Goal: Obtain resource: Download file/media

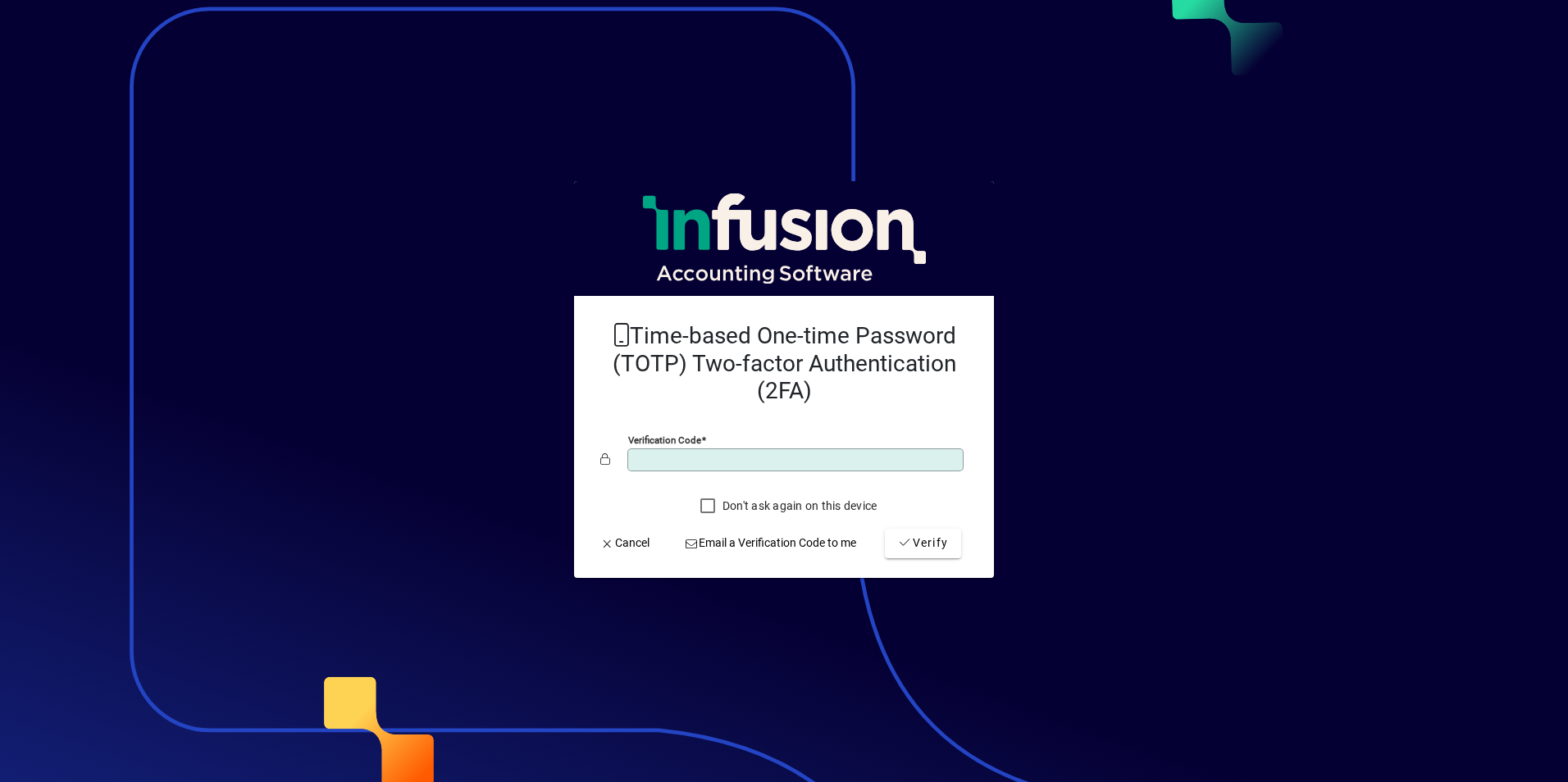
type input "******"
click at [885, 529] on button "Verify" at bounding box center [923, 544] width 76 height 30
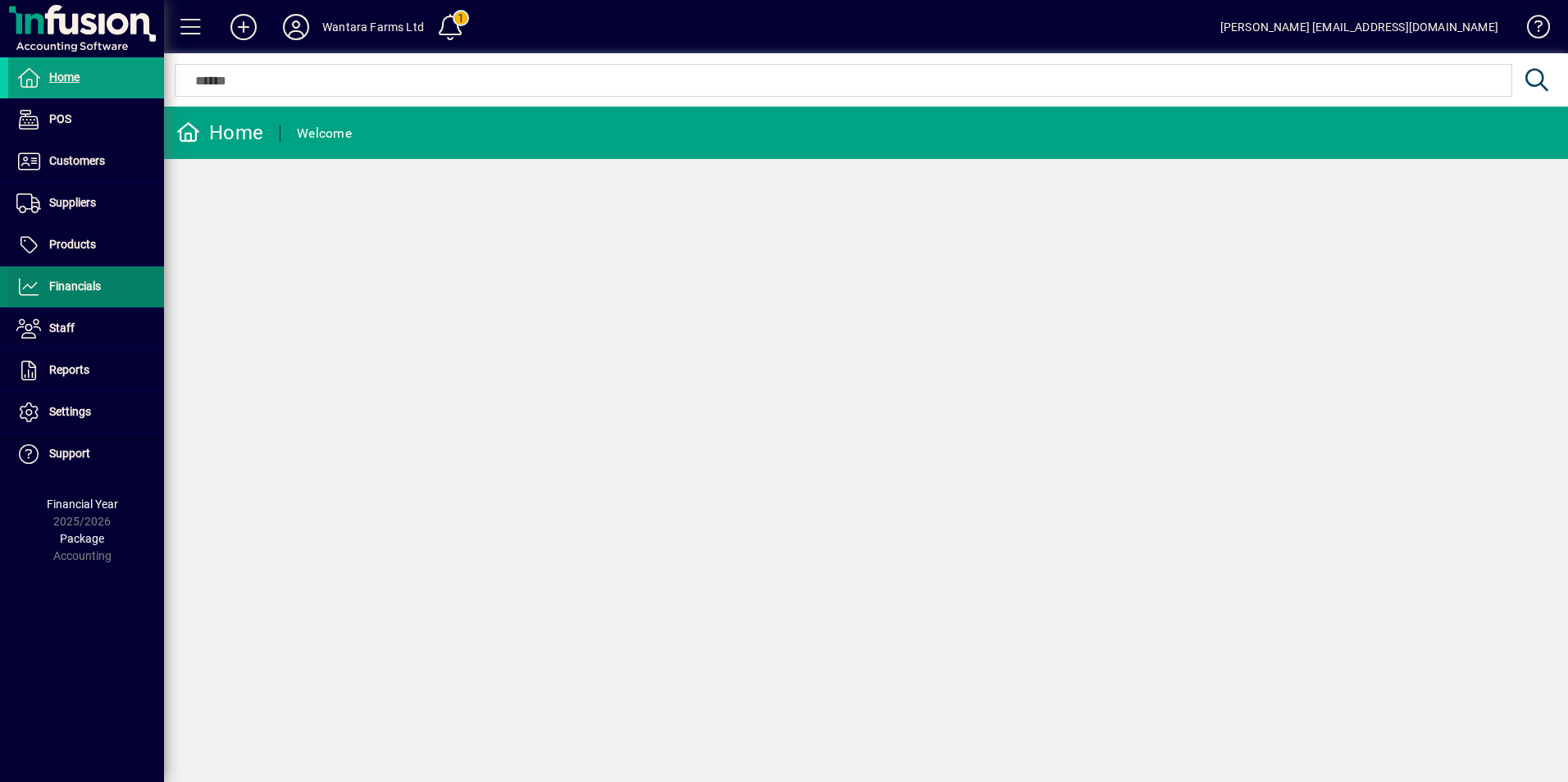
click at [38, 292] on icon at bounding box center [29, 287] width 25 height 20
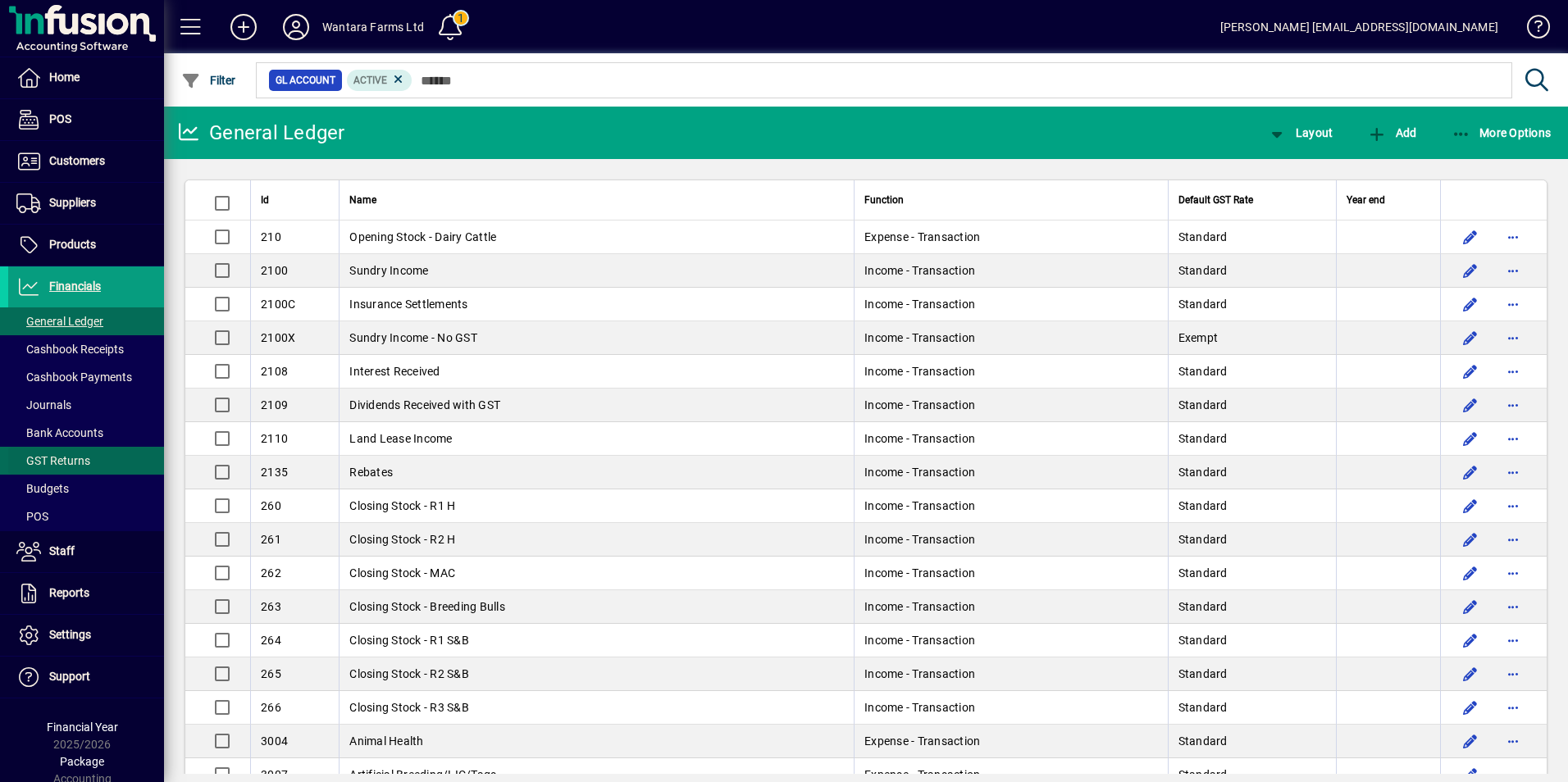
click at [76, 460] on span "GST Returns" at bounding box center [54, 460] width 73 height 13
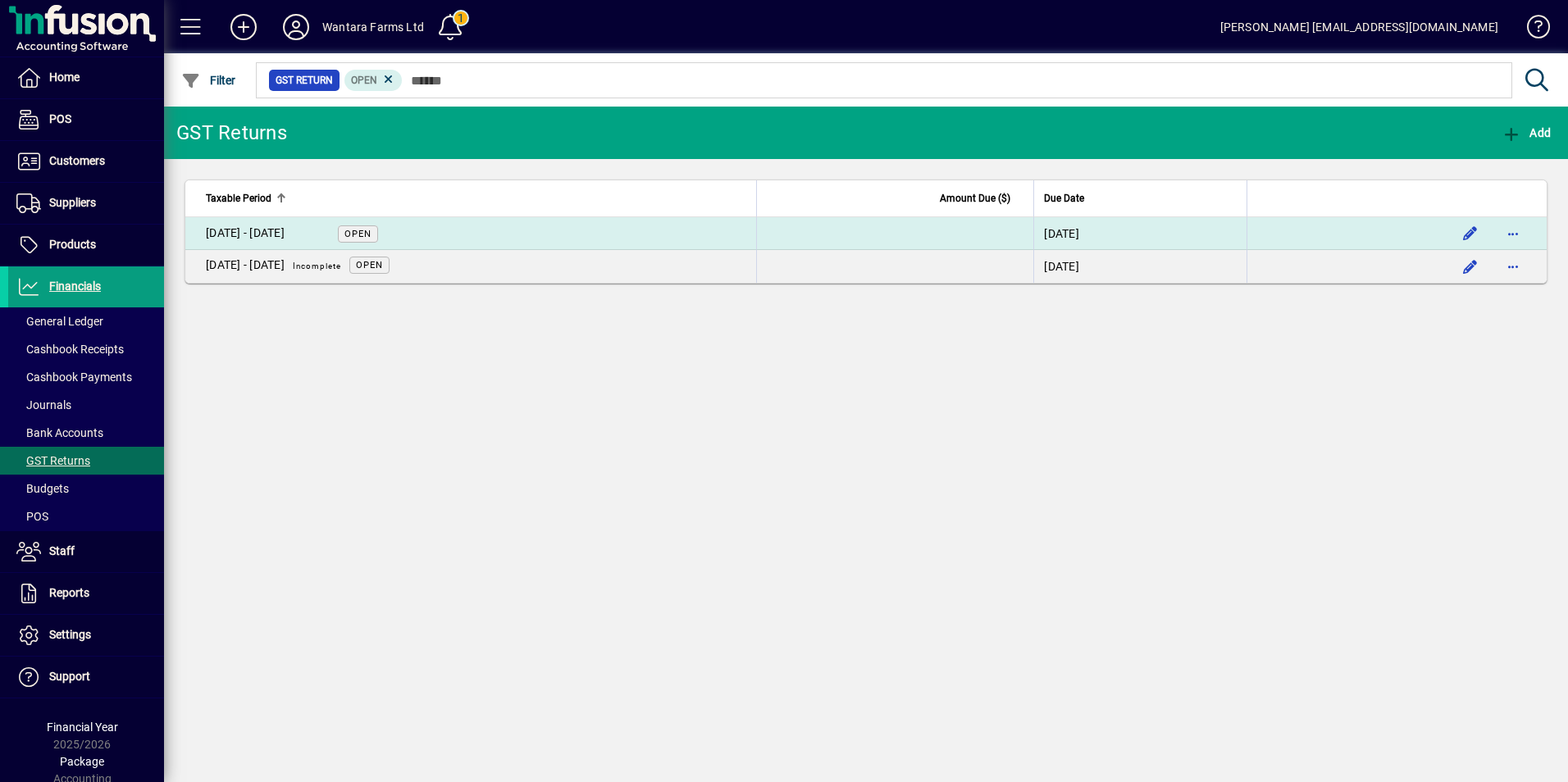
click at [351, 233] on span "Open" at bounding box center [358, 234] width 27 height 11
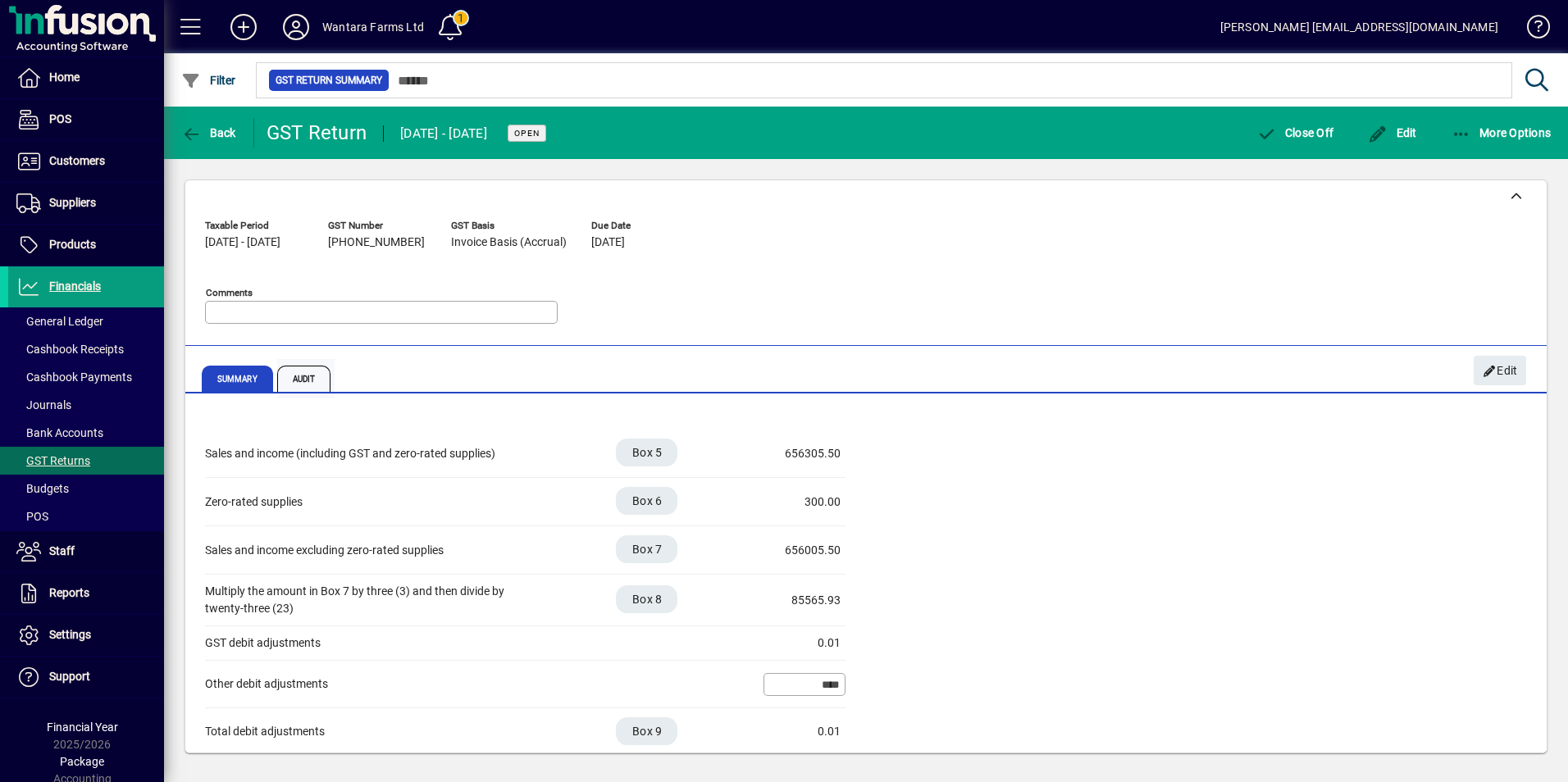
click at [288, 379] on span "Audit" at bounding box center [304, 379] width 55 height 26
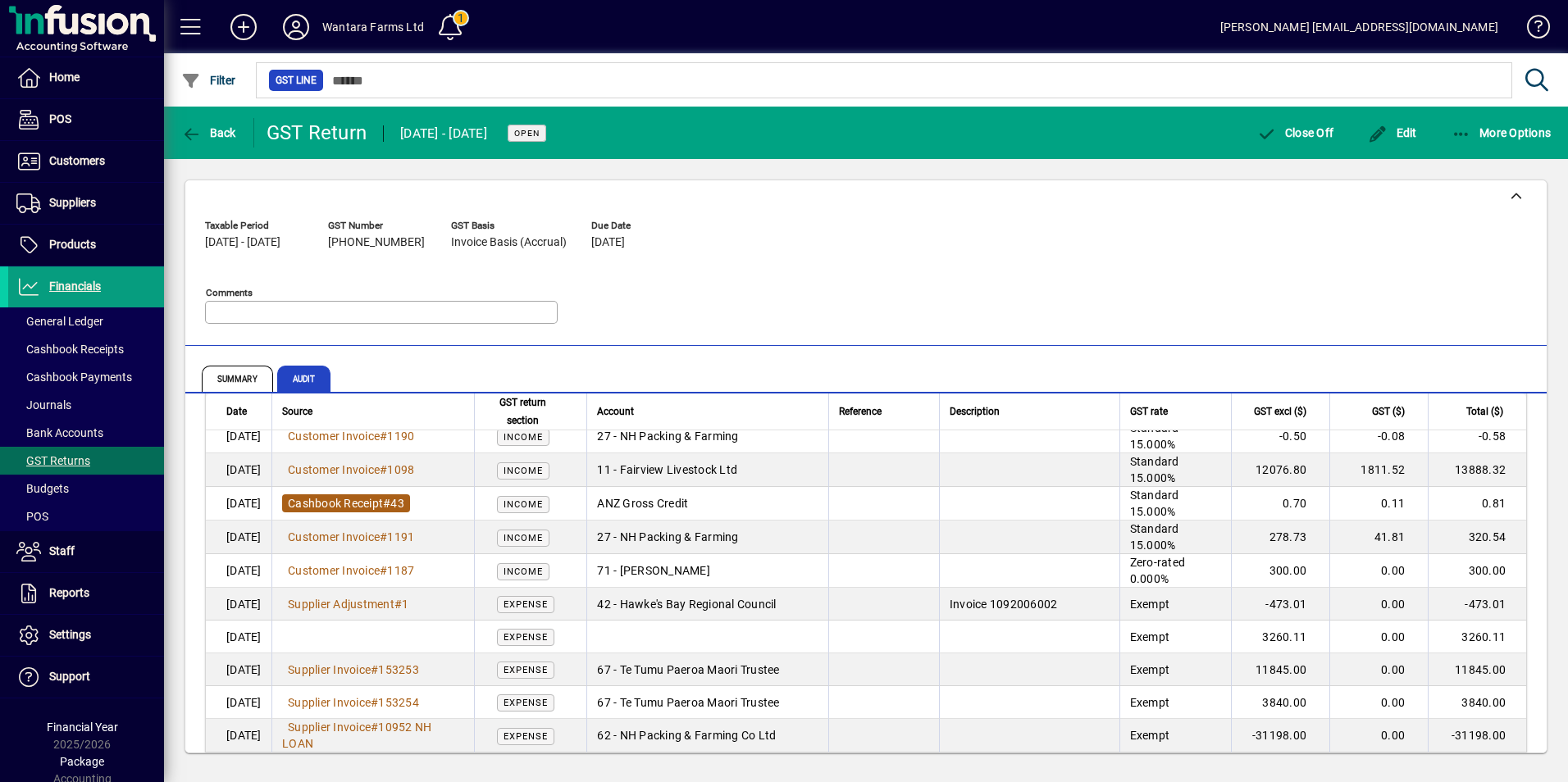
scroll to position [491, 0]
click at [383, 503] on span "Cashbook Receipt" at bounding box center [335, 503] width 95 height 13
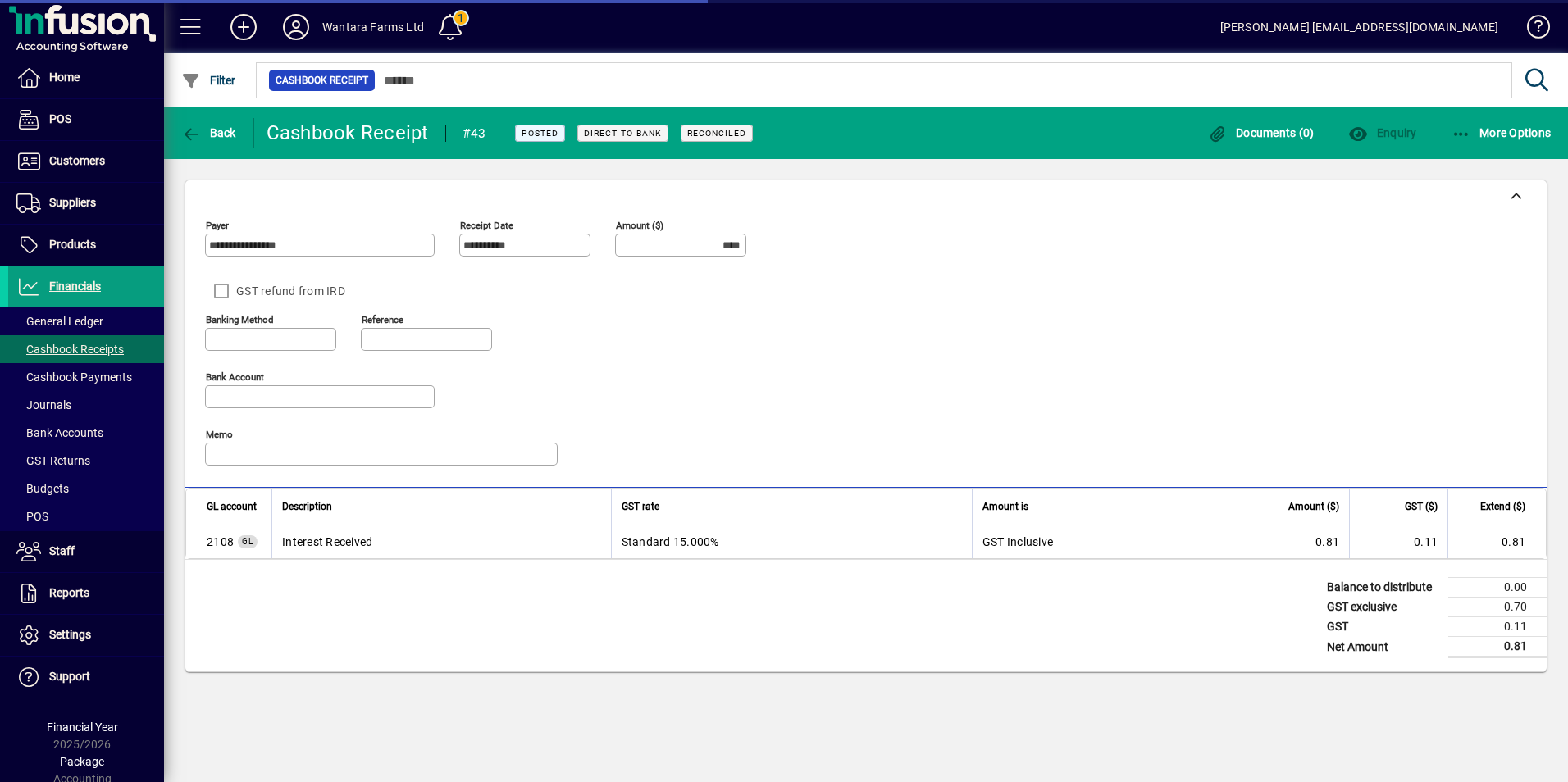
type input "**********"
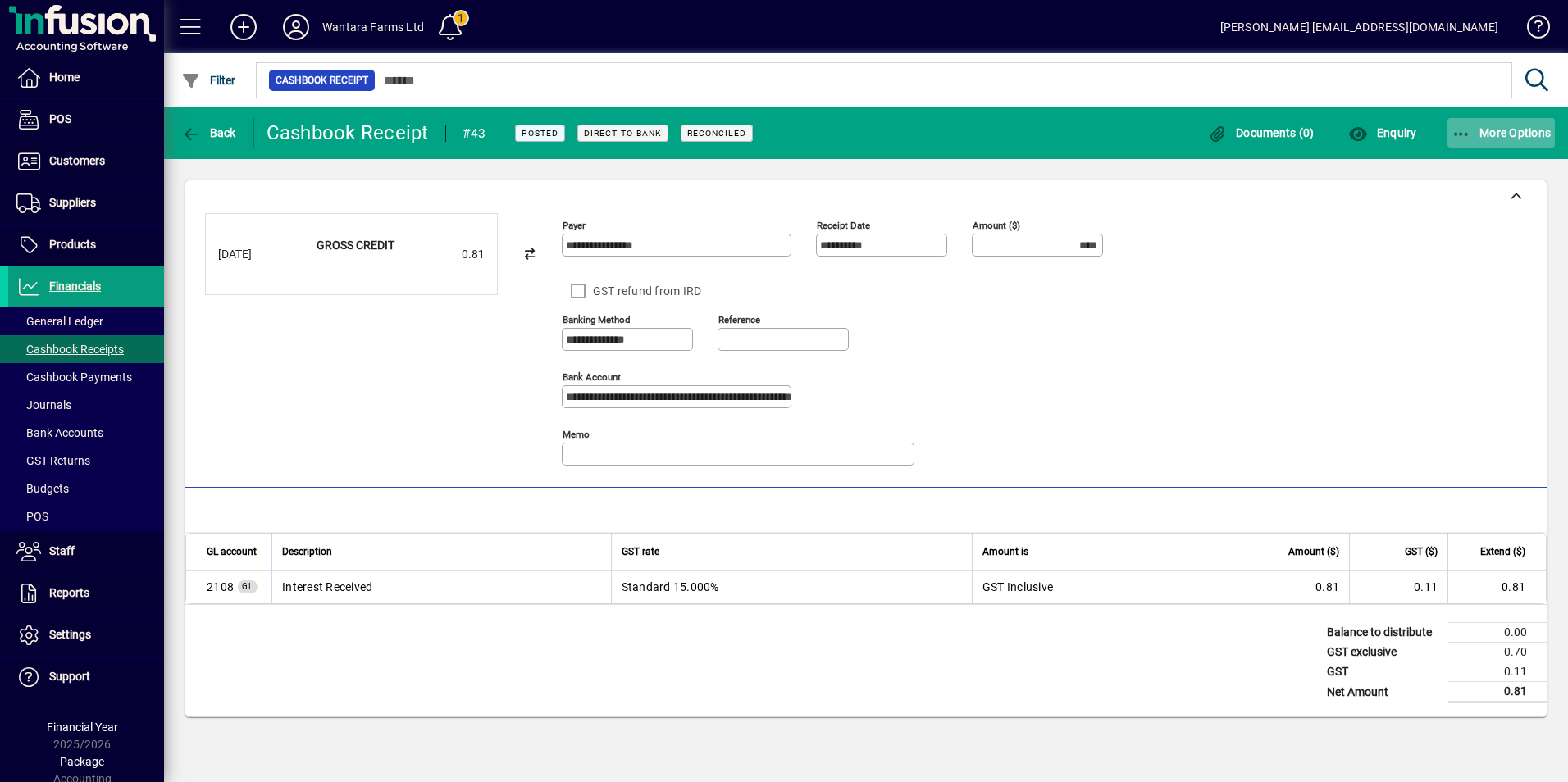
click at [1452, 138] on icon "button" at bounding box center [1462, 134] width 21 height 17
click at [1464, 136] on div at bounding box center [784, 391] width 1568 height 782
click at [200, 140] on icon "button" at bounding box center [191, 134] width 21 height 17
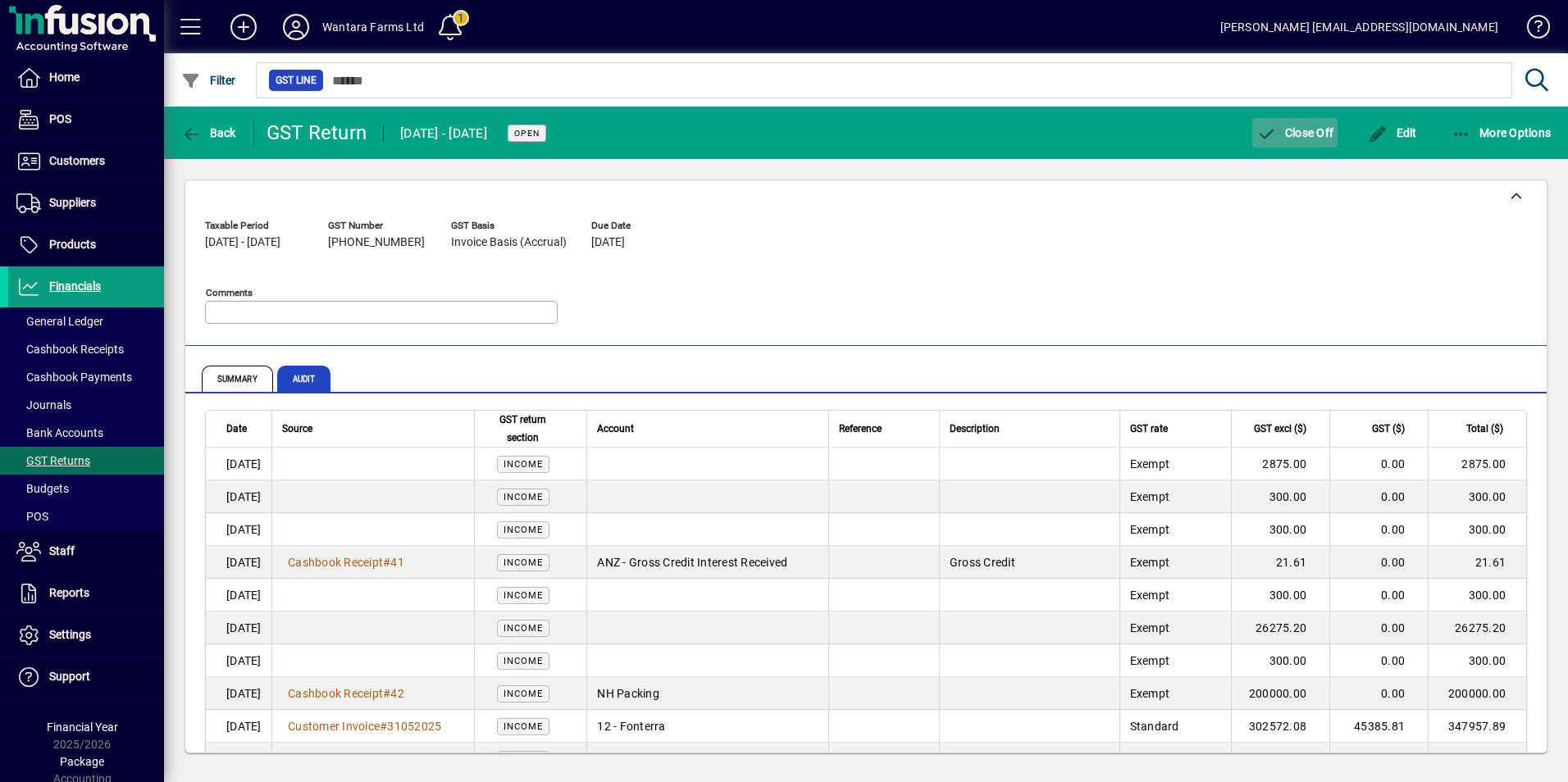
click at [1284, 132] on span "Close Off" at bounding box center [1295, 132] width 77 height 13
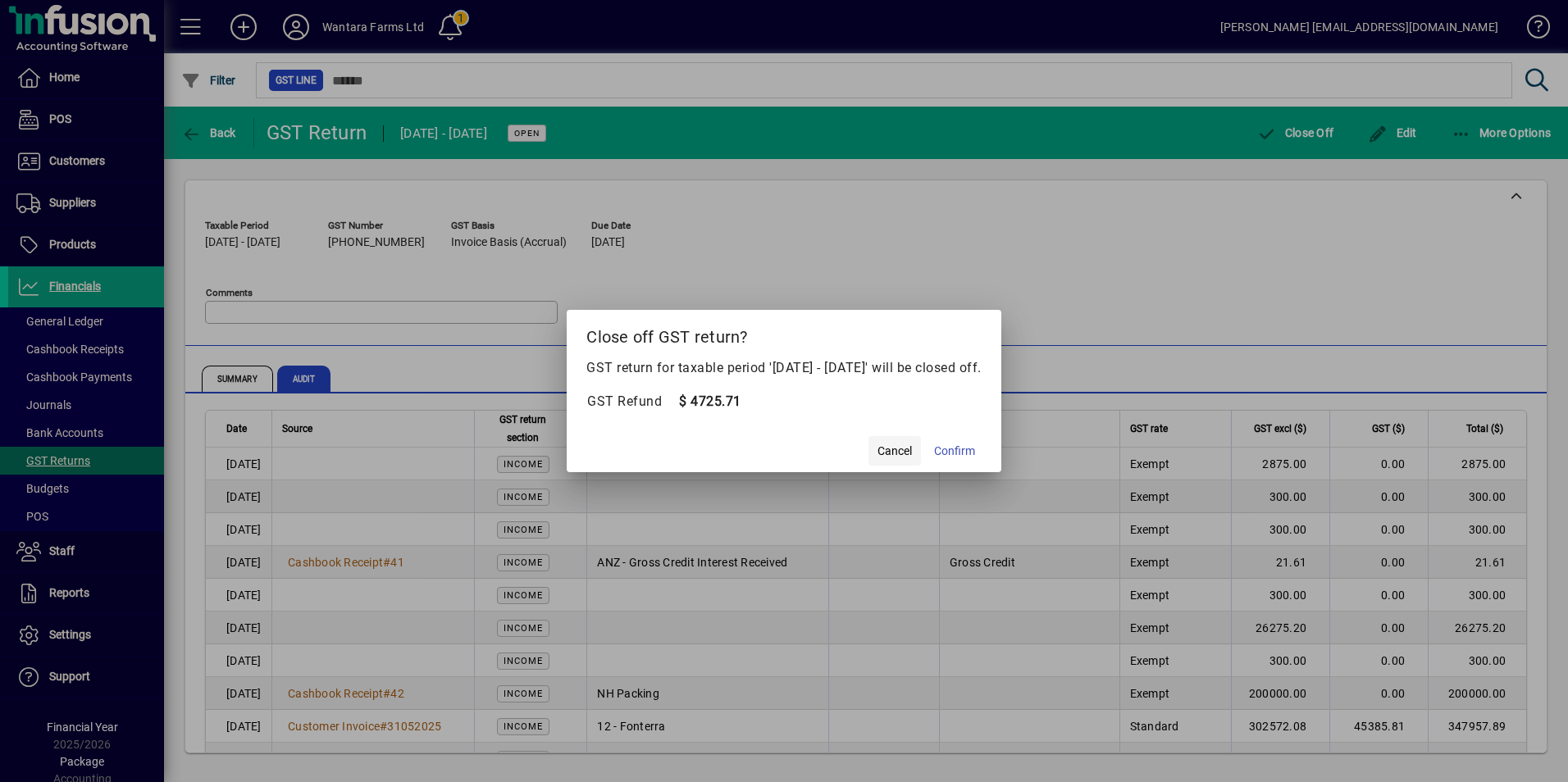
click at [912, 451] on span "Cancel" at bounding box center [894, 451] width 35 height 17
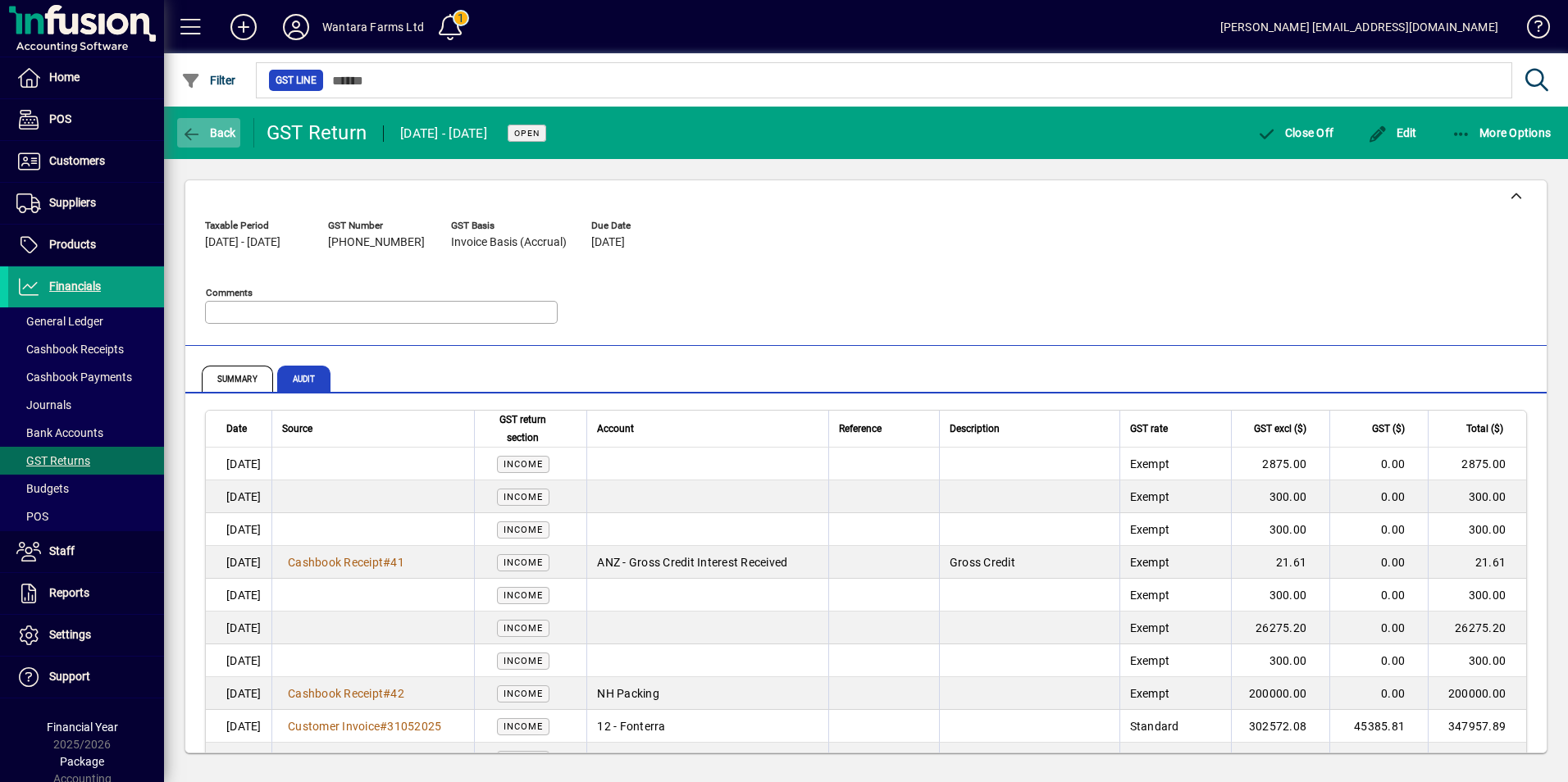
click at [187, 131] on icon "button" at bounding box center [191, 134] width 21 height 17
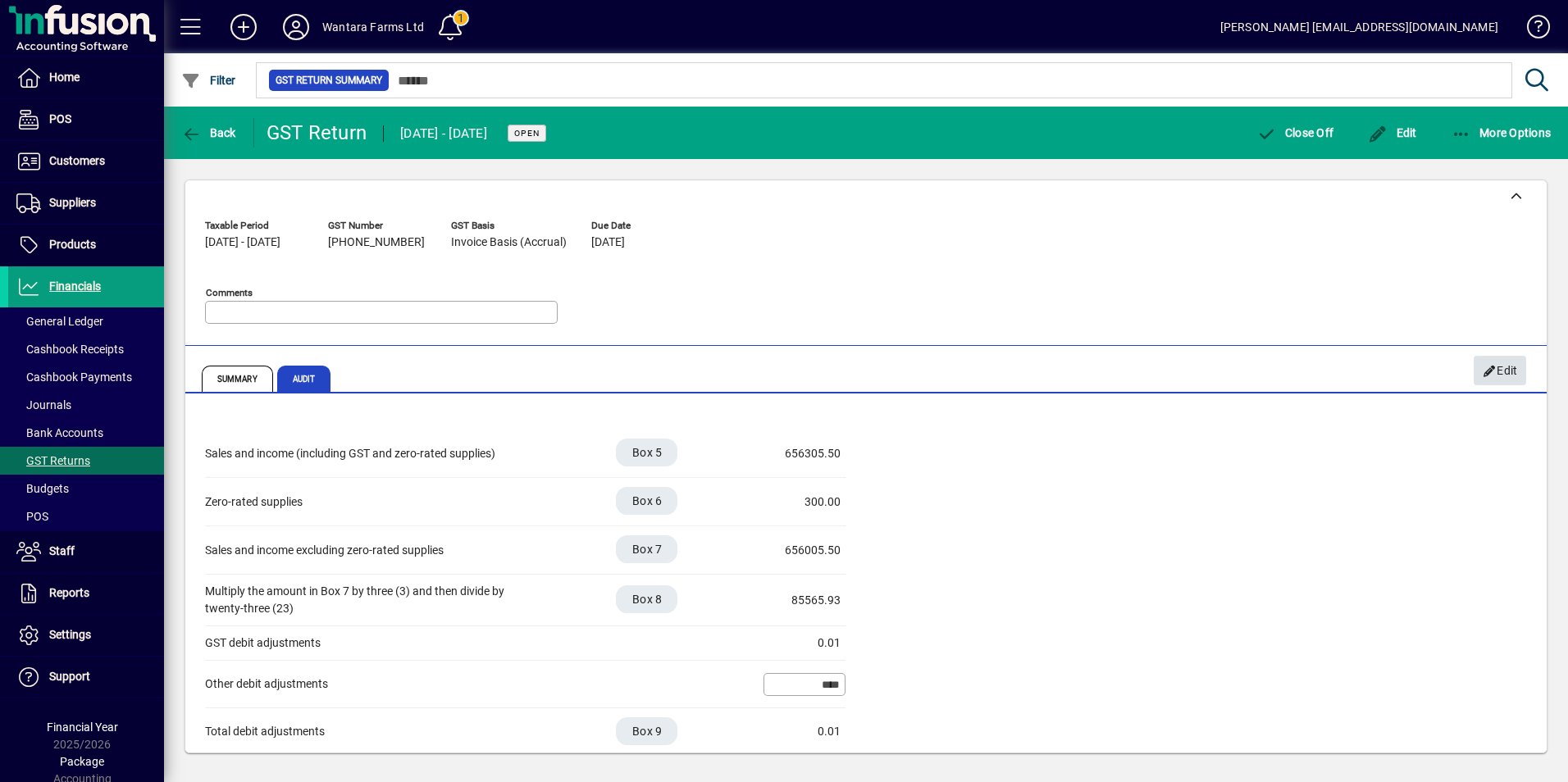
click at [1505, 371] on span "Edit" at bounding box center [1501, 371] width 36 height 27
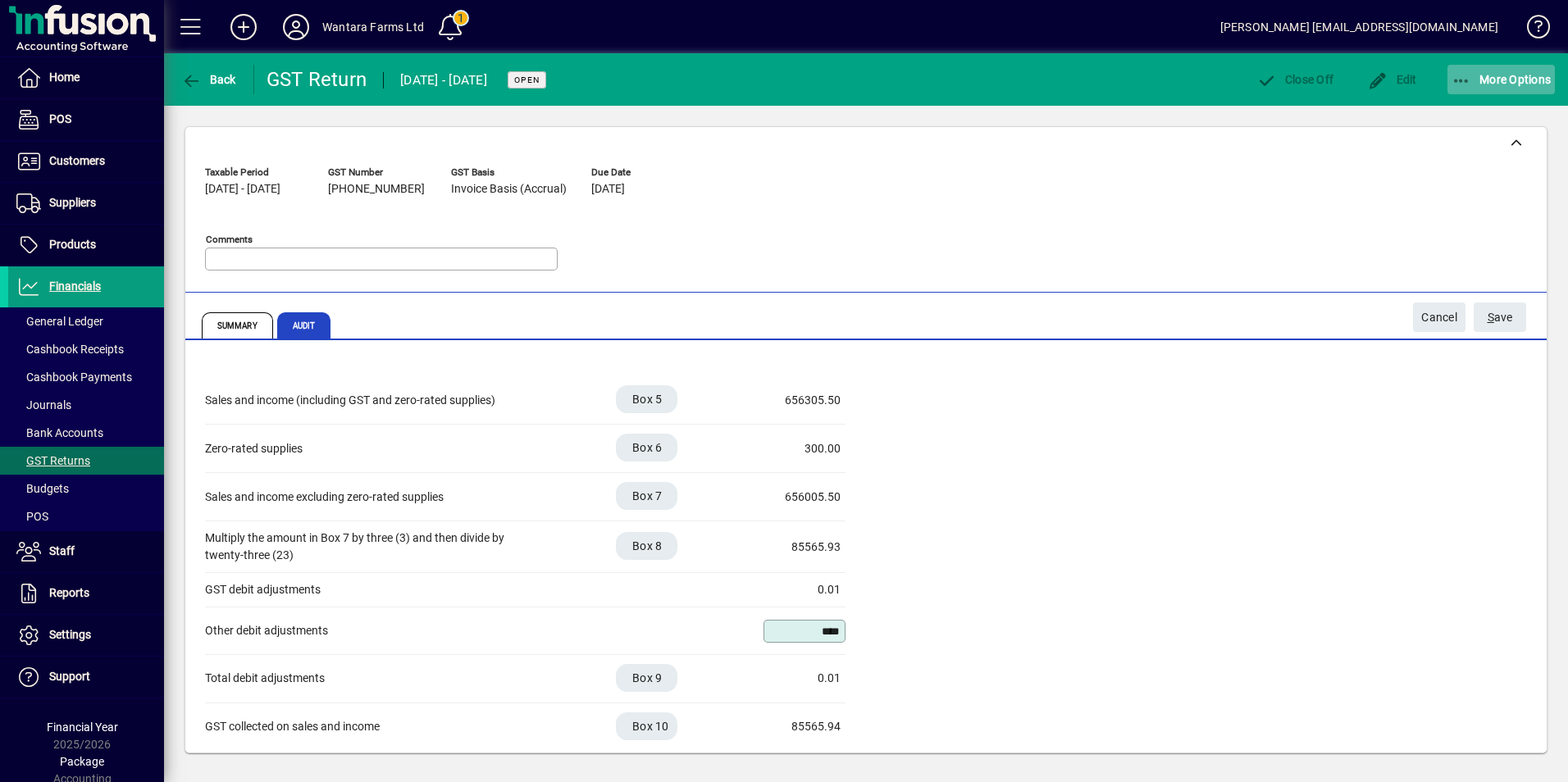
click at [1467, 86] on icon "button" at bounding box center [1462, 81] width 21 height 17
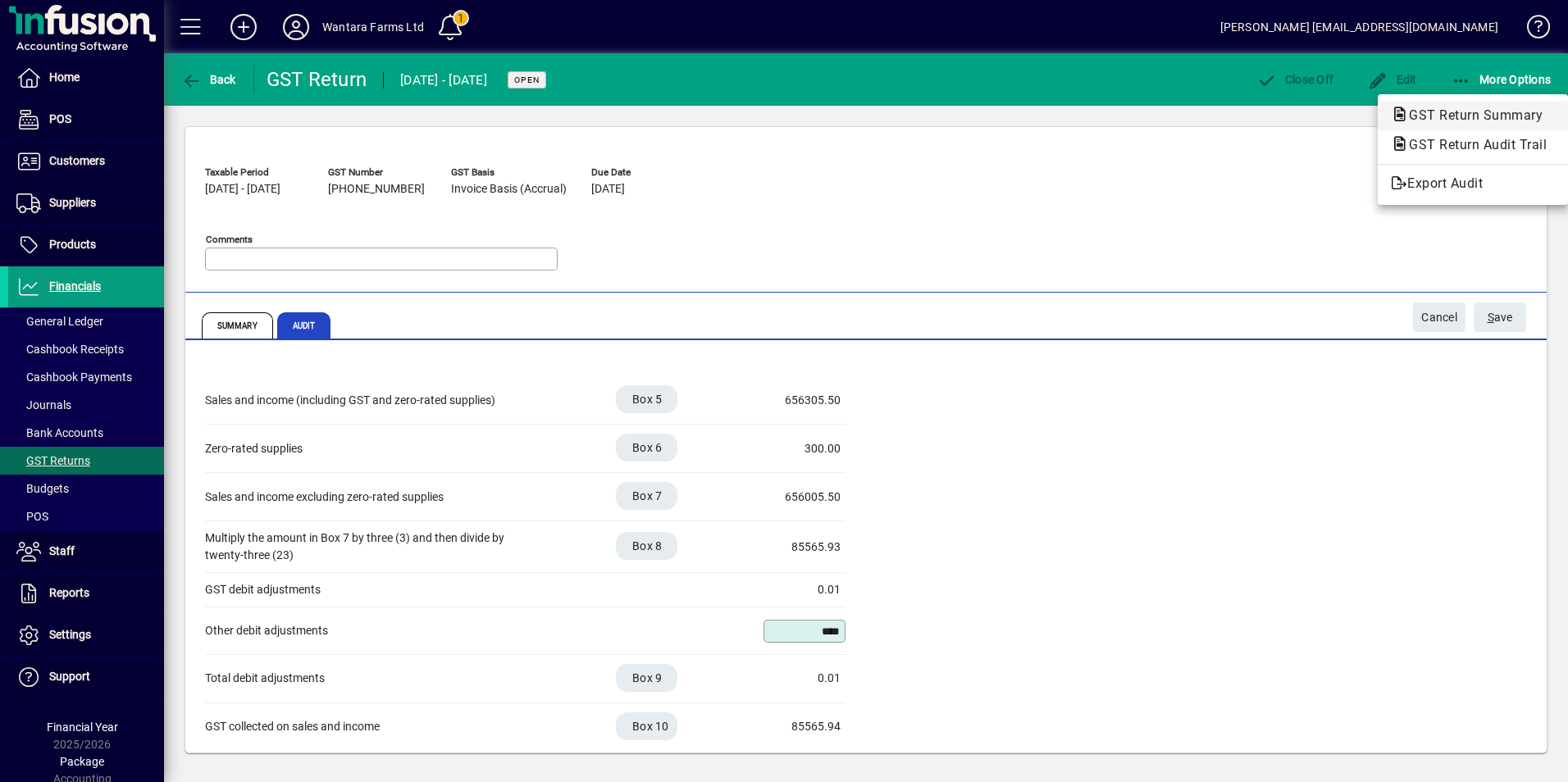
click at [1472, 108] on span "GST Return Summary" at bounding box center [1470, 115] width 160 height 16
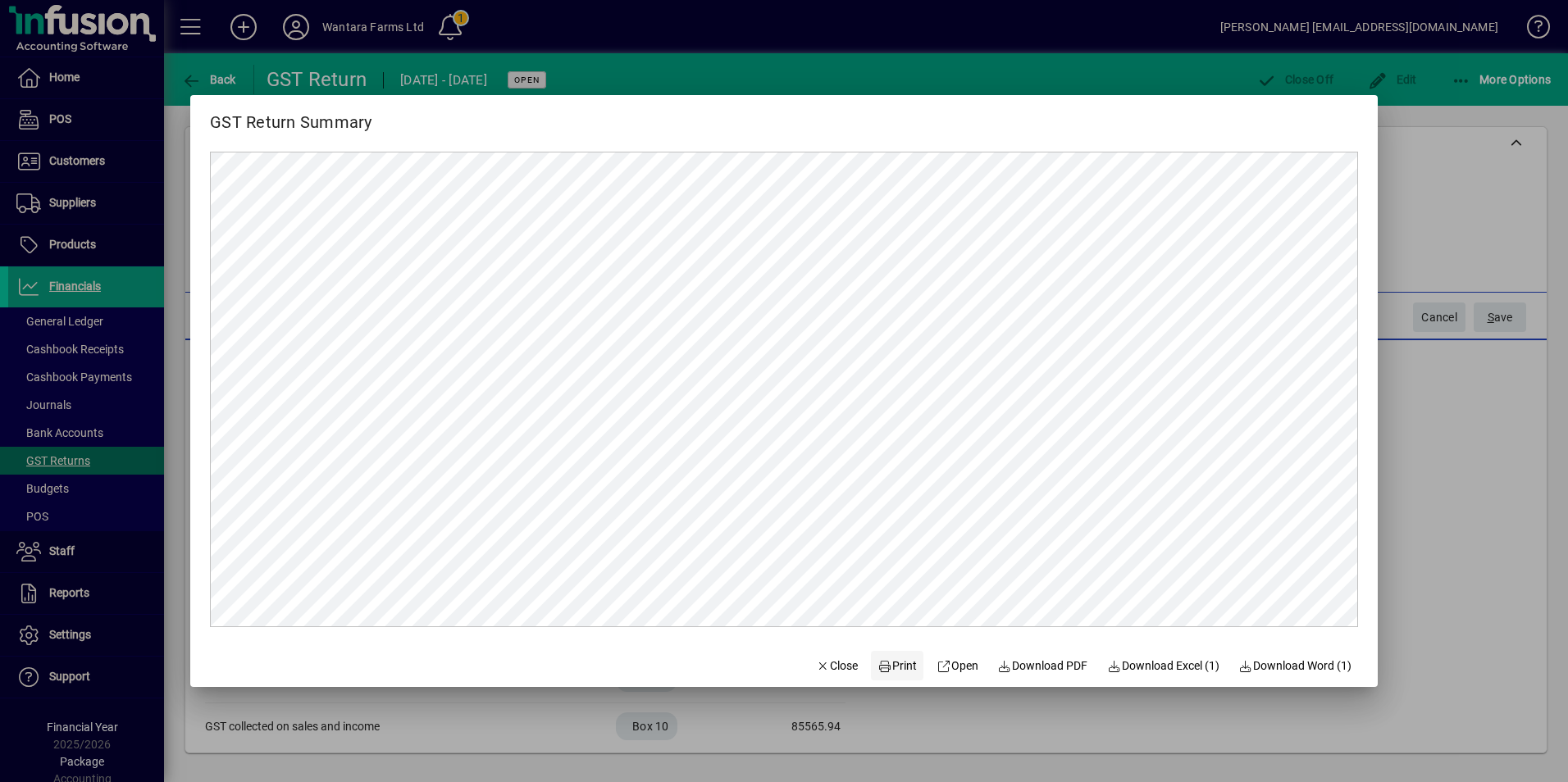
click at [884, 663] on span "Print" at bounding box center [897, 666] width 40 height 17
click at [840, 656] on span "button" at bounding box center [838, 666] width 56 height 40
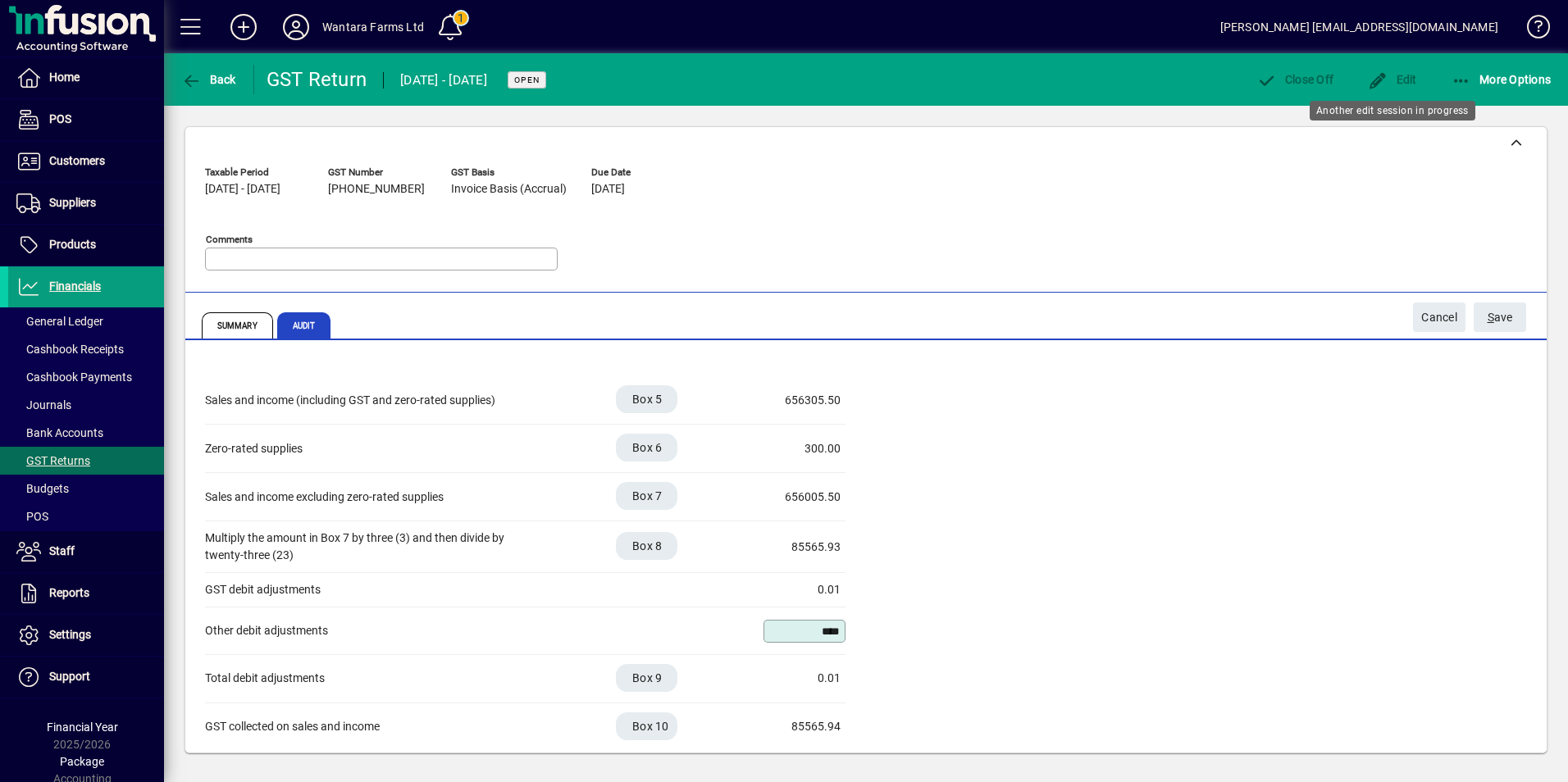
click at [1430, 77] on div "Edit" at bounding box center [1393, 79] width 83 height 30
click at [1452, 75] on icon "button" at bounding box center [1462, 81] width 21 height 17
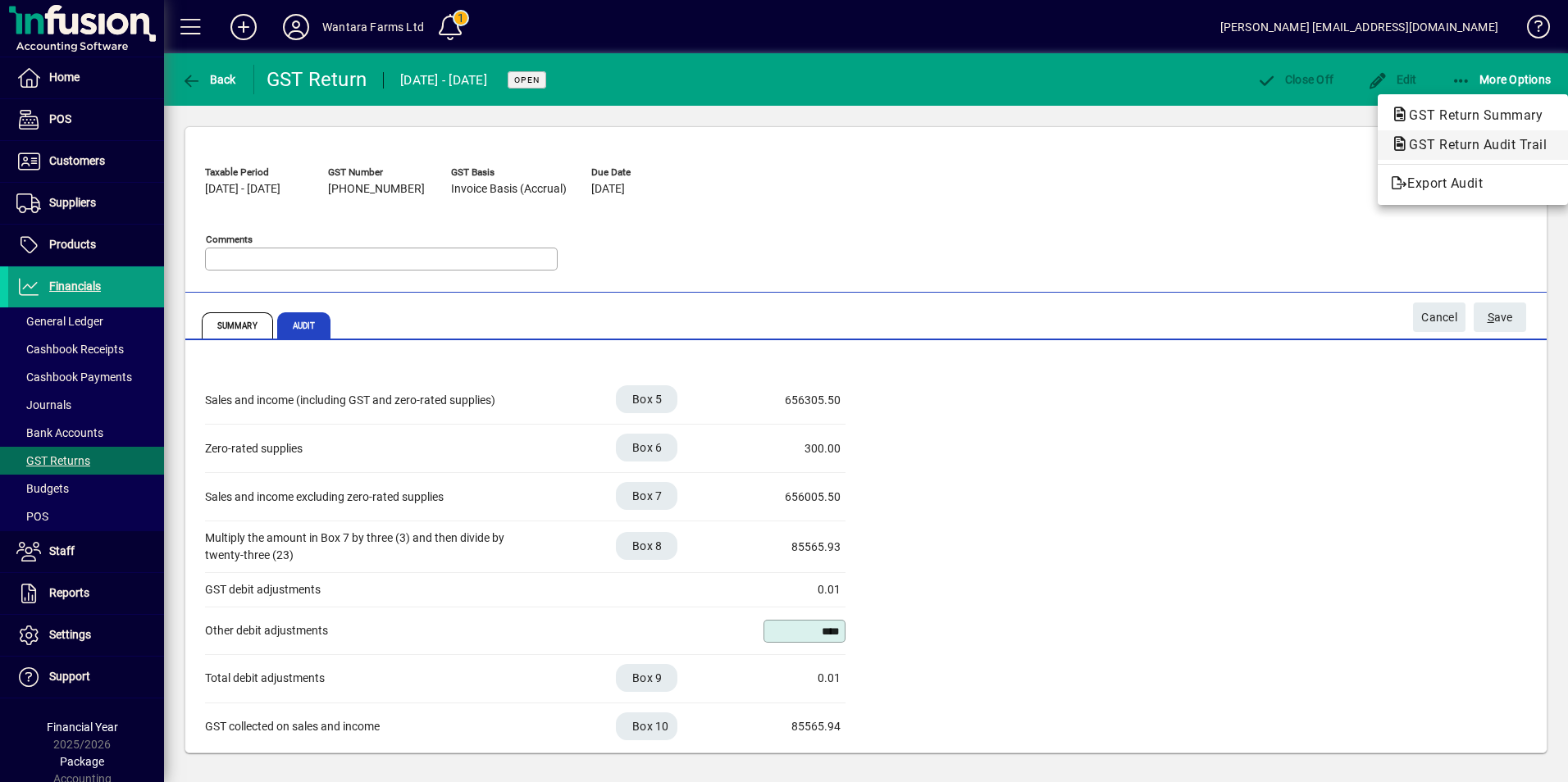
click at [1468, 140] on span "GST Return Audit Trail" at bounding box center [1472, 145] width 164 height 16
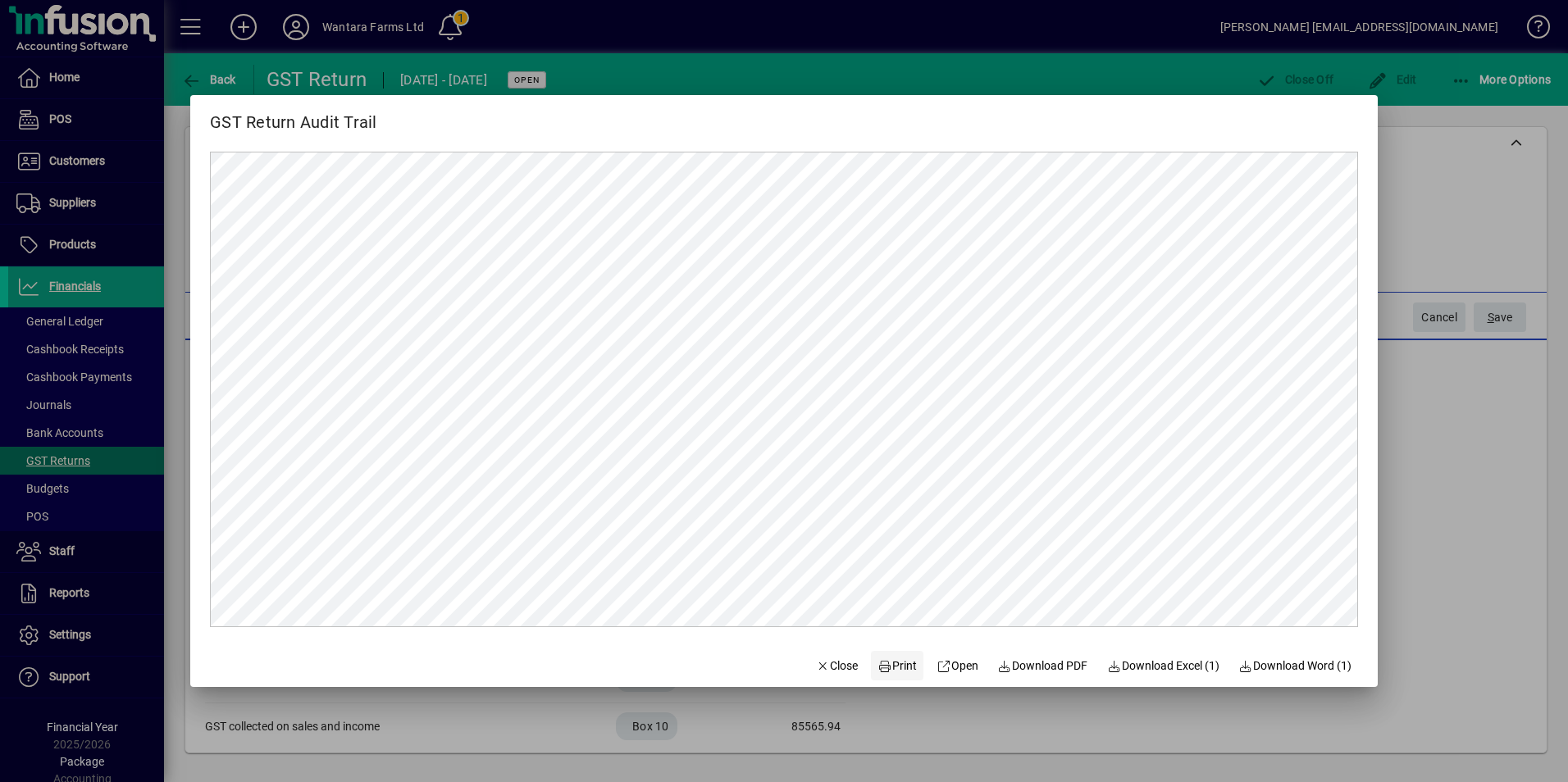
click at [905, 667] on span "Print" at bounding box center [897, 666] width 40 height 17
click at [839, 666] on span "Close" at bounding box center [837, 666] width 43 height 17
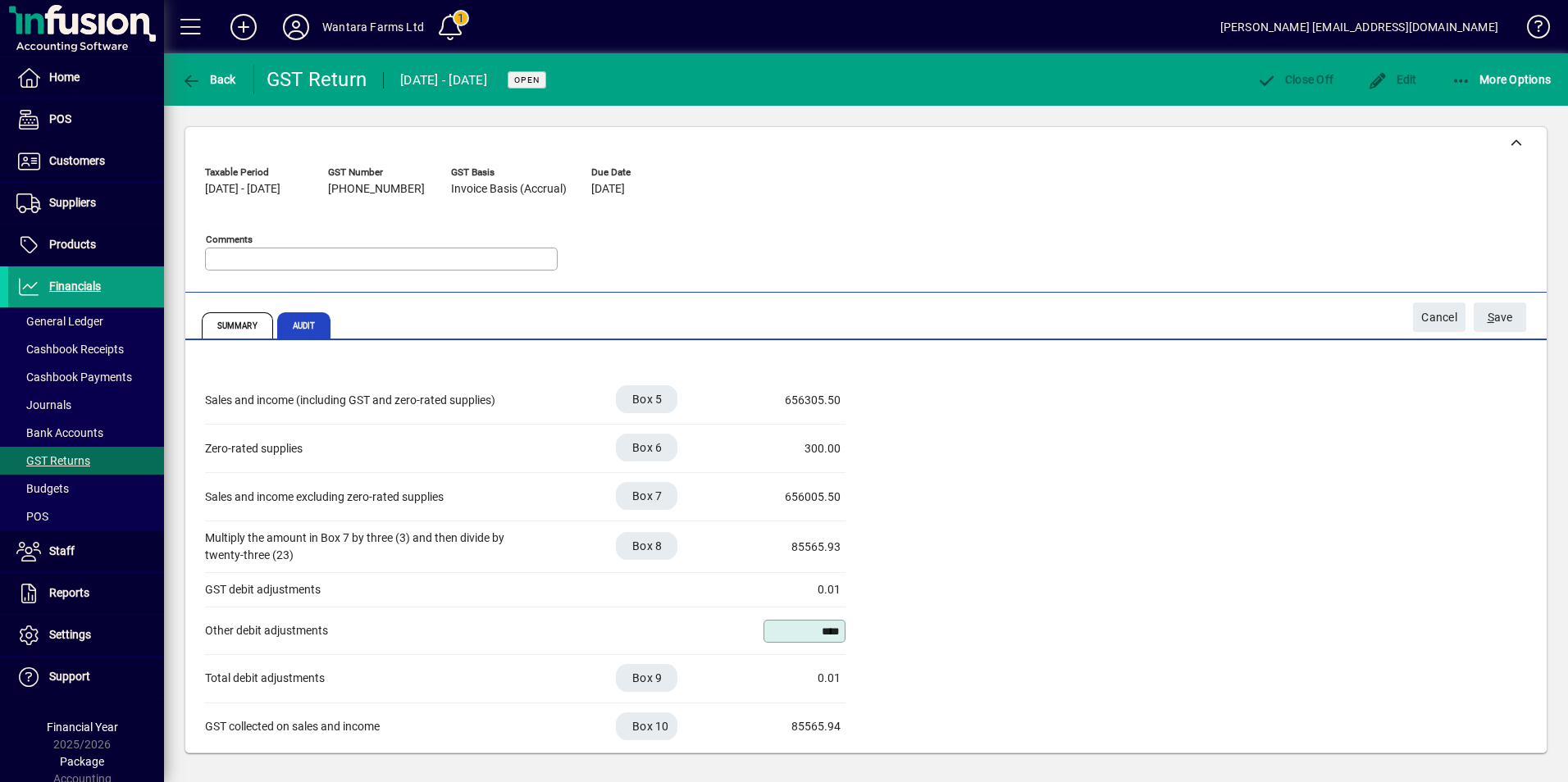
click at [427, 259] on textarea "Comments" at bounding box center [383, 259] width 348 height 13
click at [289, 260] on textarea "Comments" at bounding box center [383, 259] width 348 height 13
click at [223, 338] on span "Summary" at bounding box center [238, 325] width 71 height 26
click at [260, 252] on div "Comments" at bounding box center [382, 259] width 353 height 23
click at [250, 263] on textarea "Comments" at bounding box center [383, 259] width 348 height 13
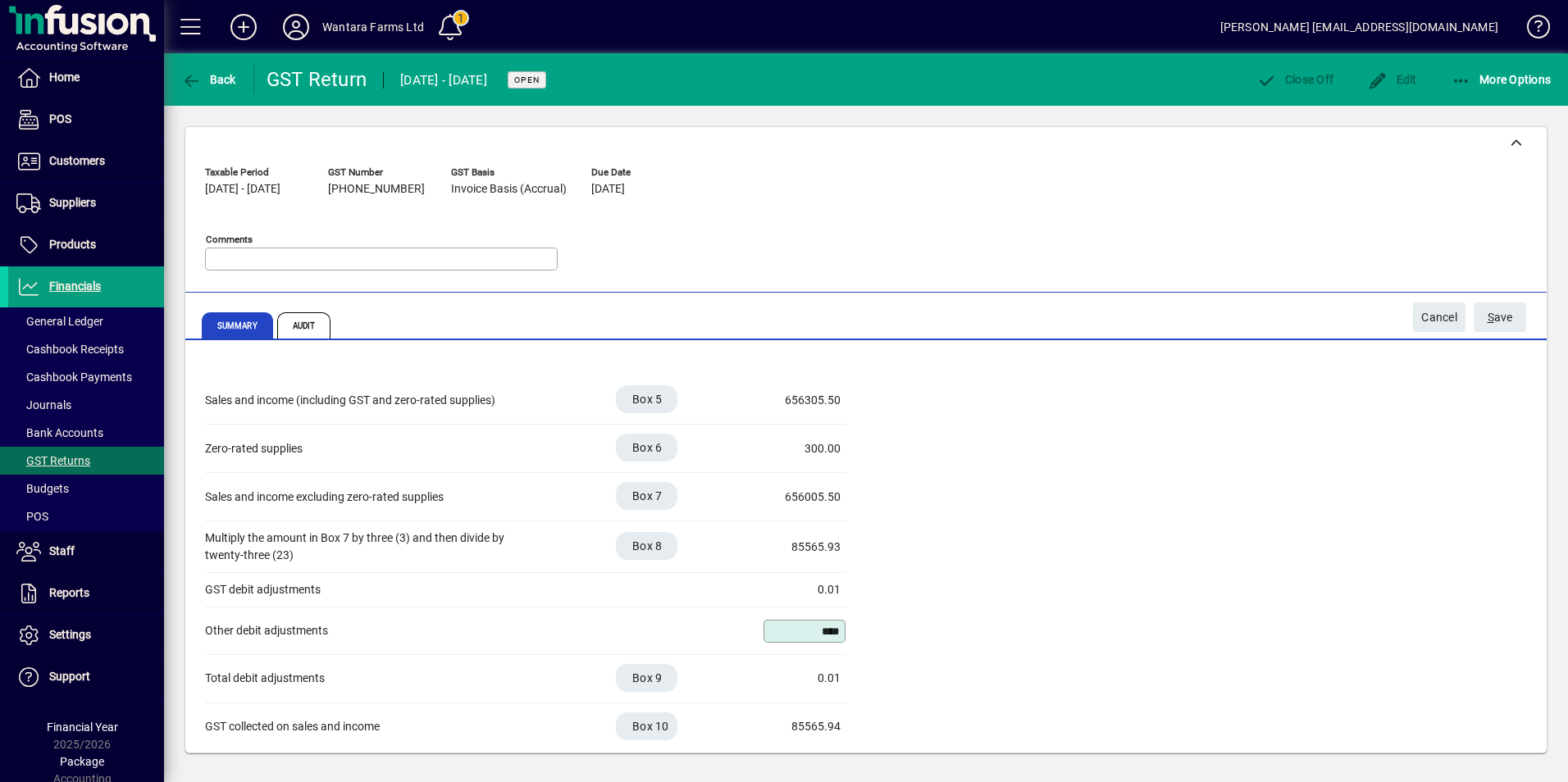
click at [292, 22] on icon at bounding box center [295, 27] width 33 height 26
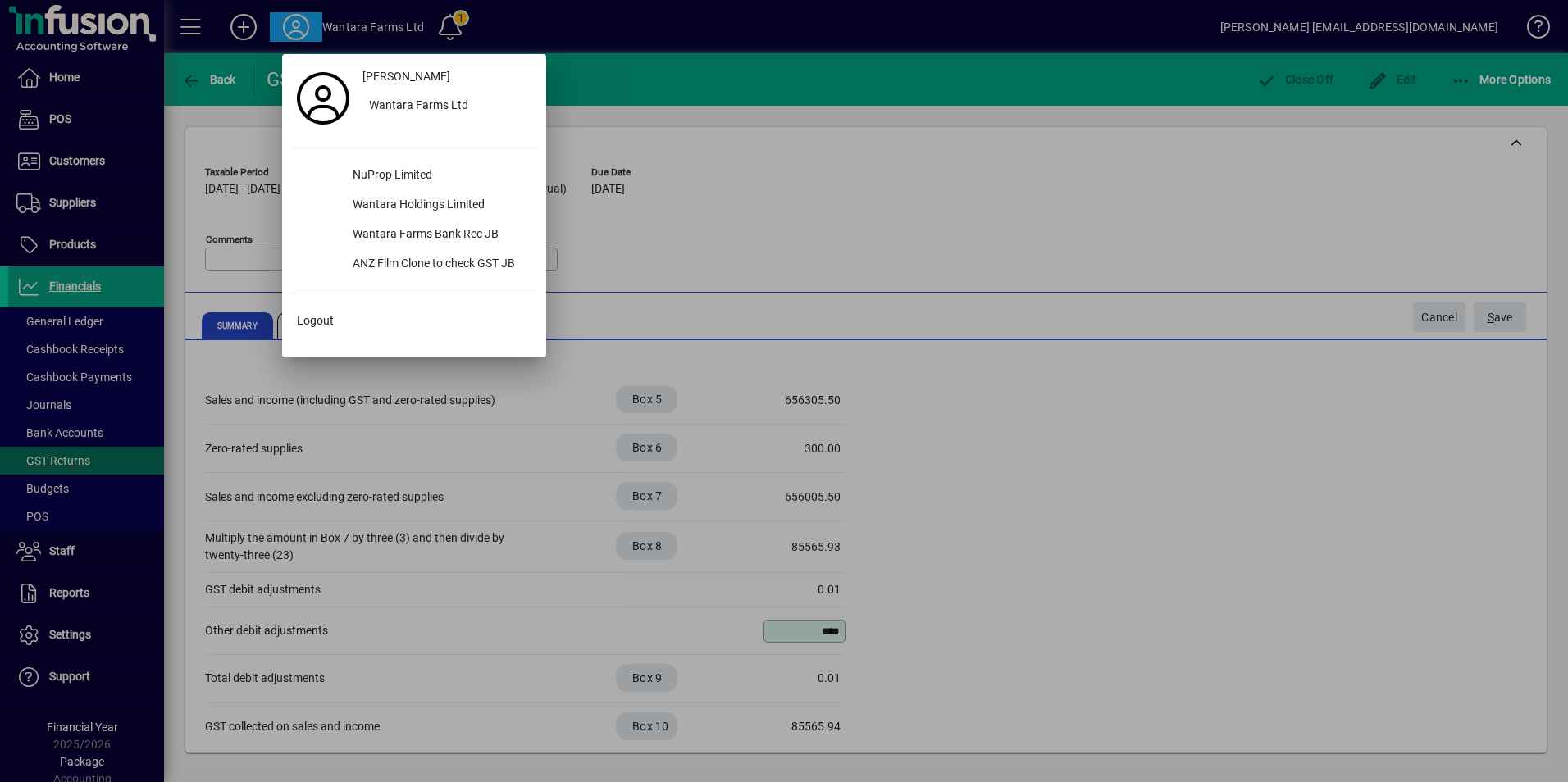
click at [293, 22] on div at bounding box center [784, 391] width 1568 height 782
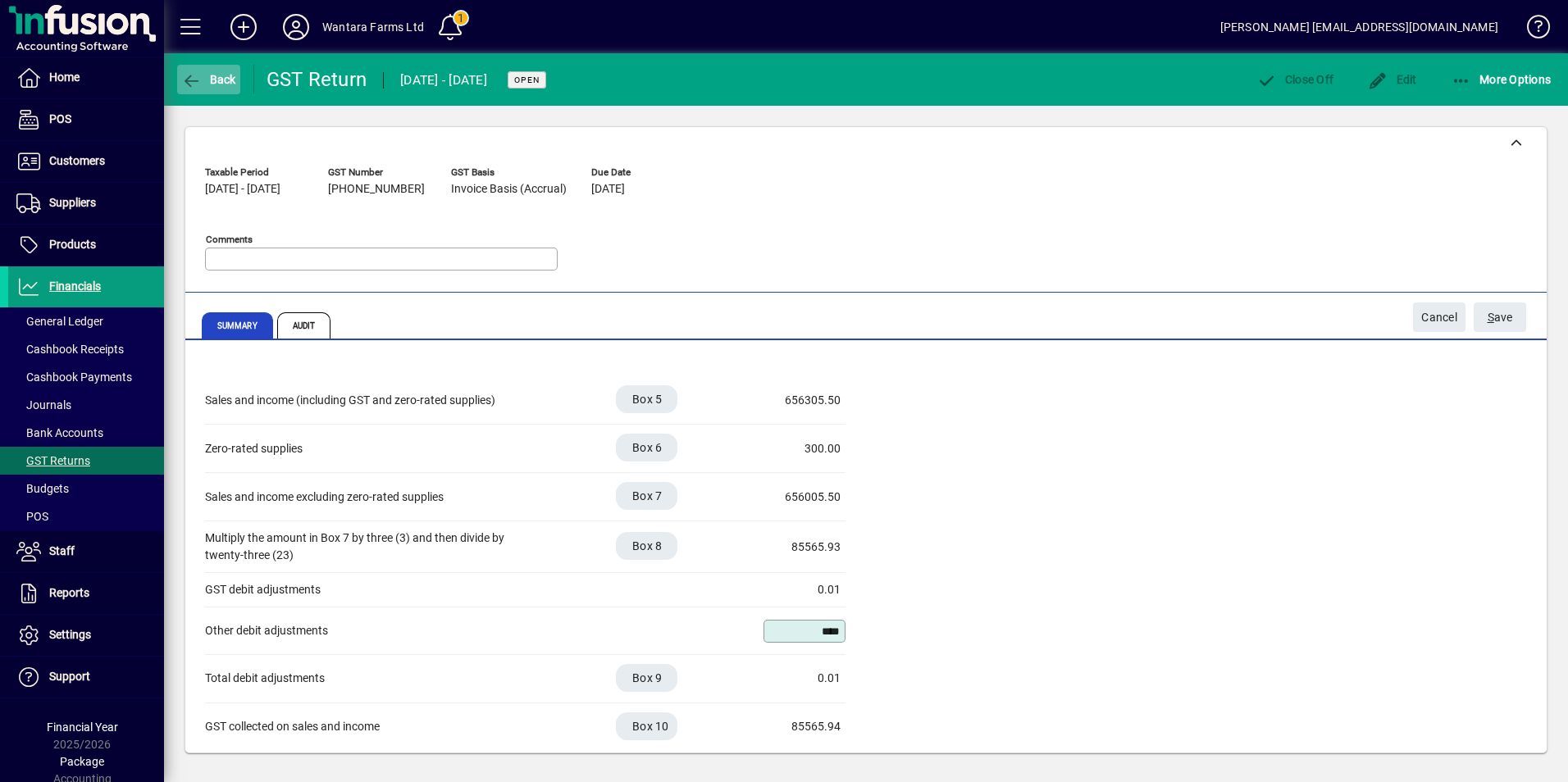
click at [189, 74] on icon "button" at bounding box center [191, 81] width 21 height 17
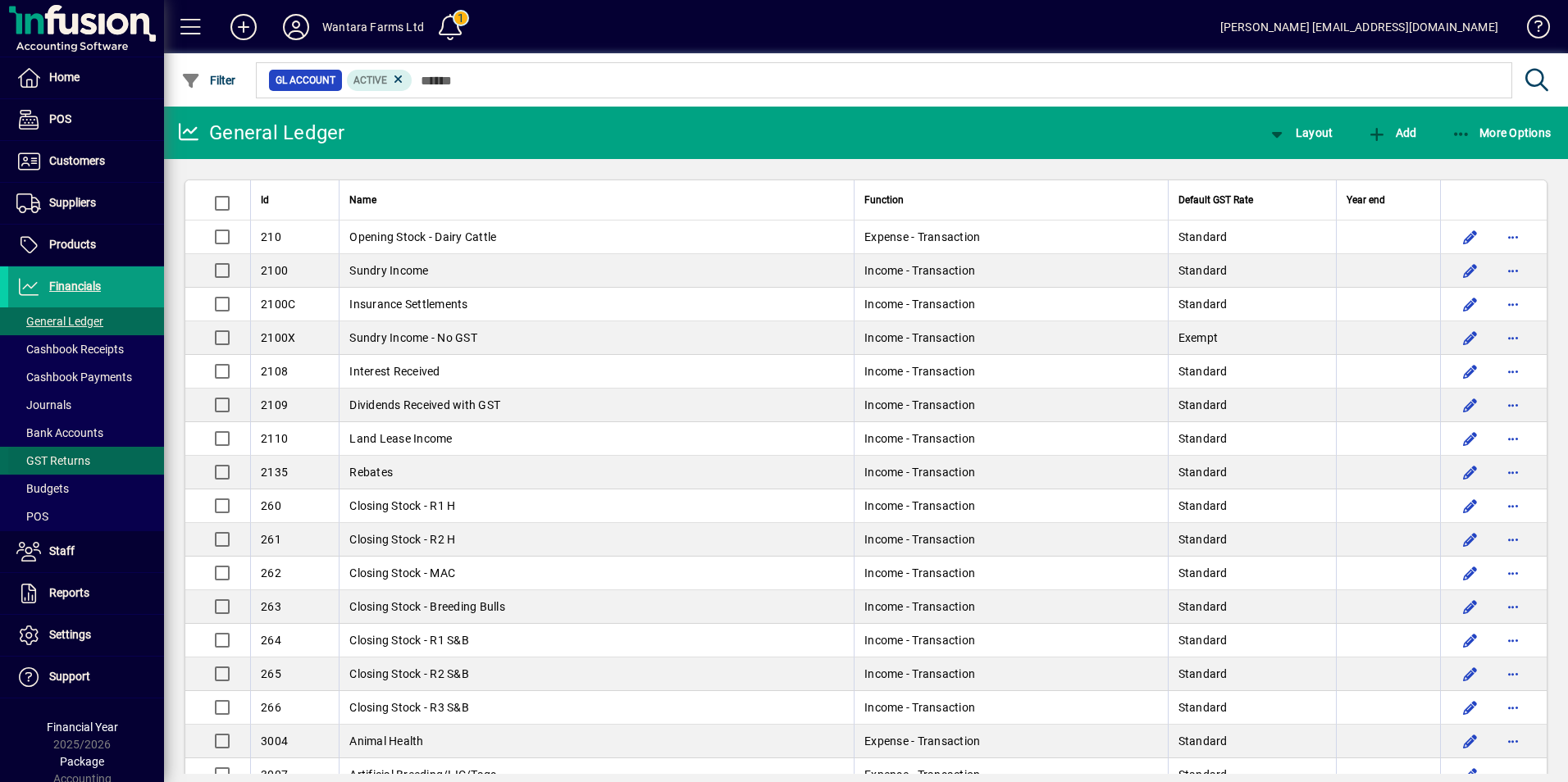
click at [58, 468] on span "GST Returns" at bounding box center [54, 460] width 73 height 13
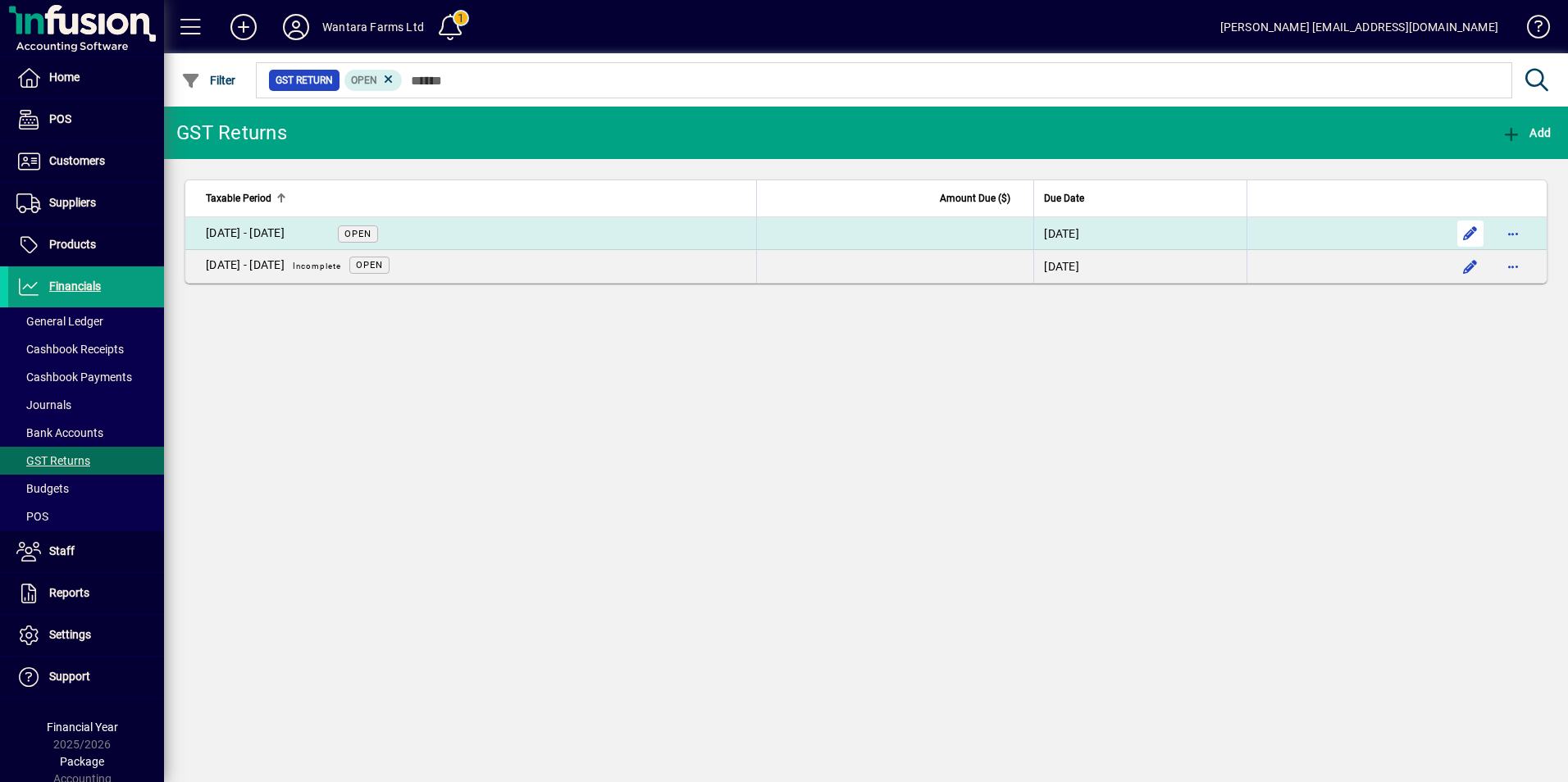
click at [1473, 225] on span "button" at bounding box center [1471, 234] width 40 height 40
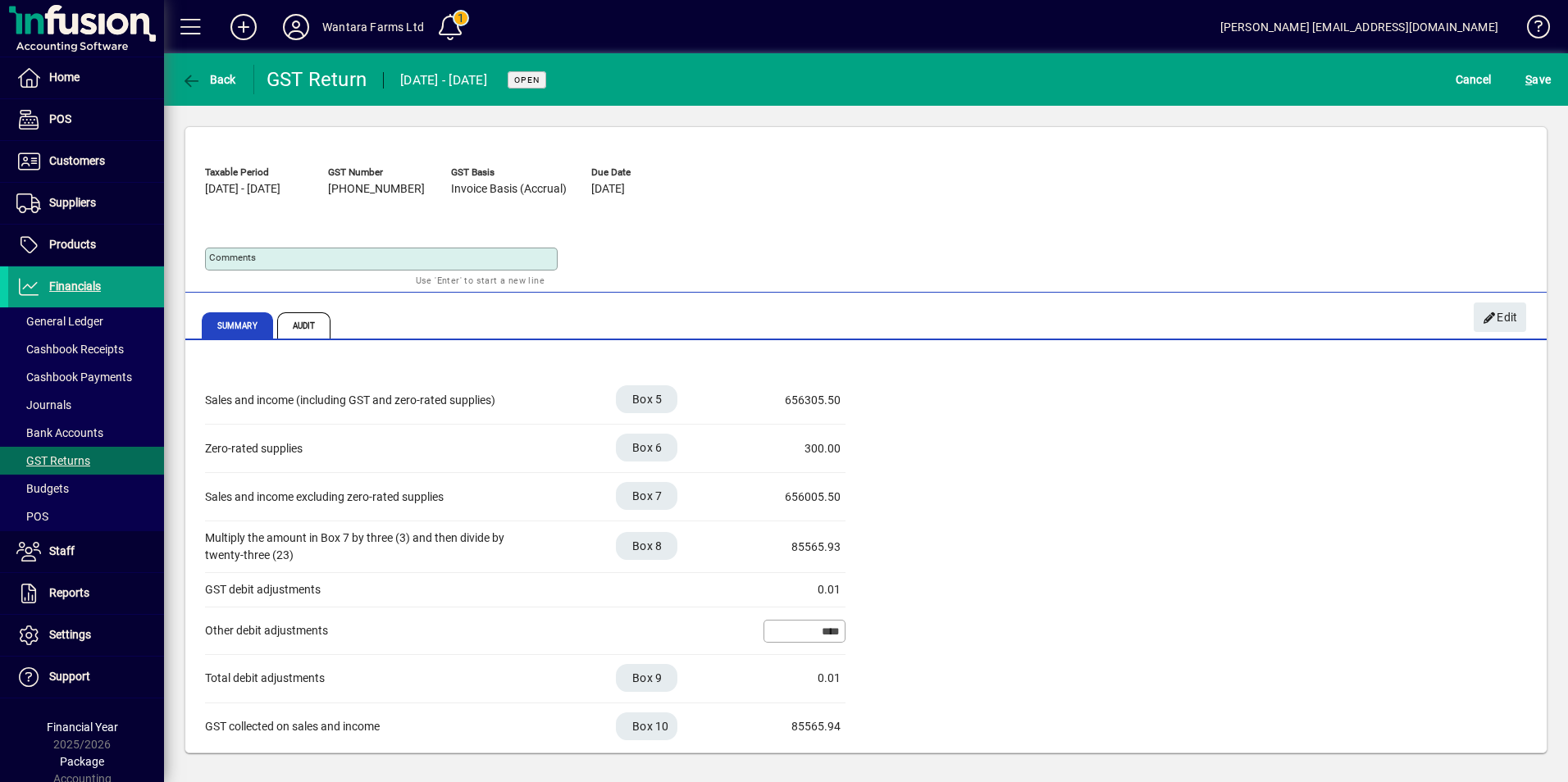
click at [332, 258] on textarea "Comments" at bounding box center [383, 259] width 348 height 13
type textarea "**********"
click at [1553, 81] on span "submit" at bounding box center [1538, 79] width 34 height 40
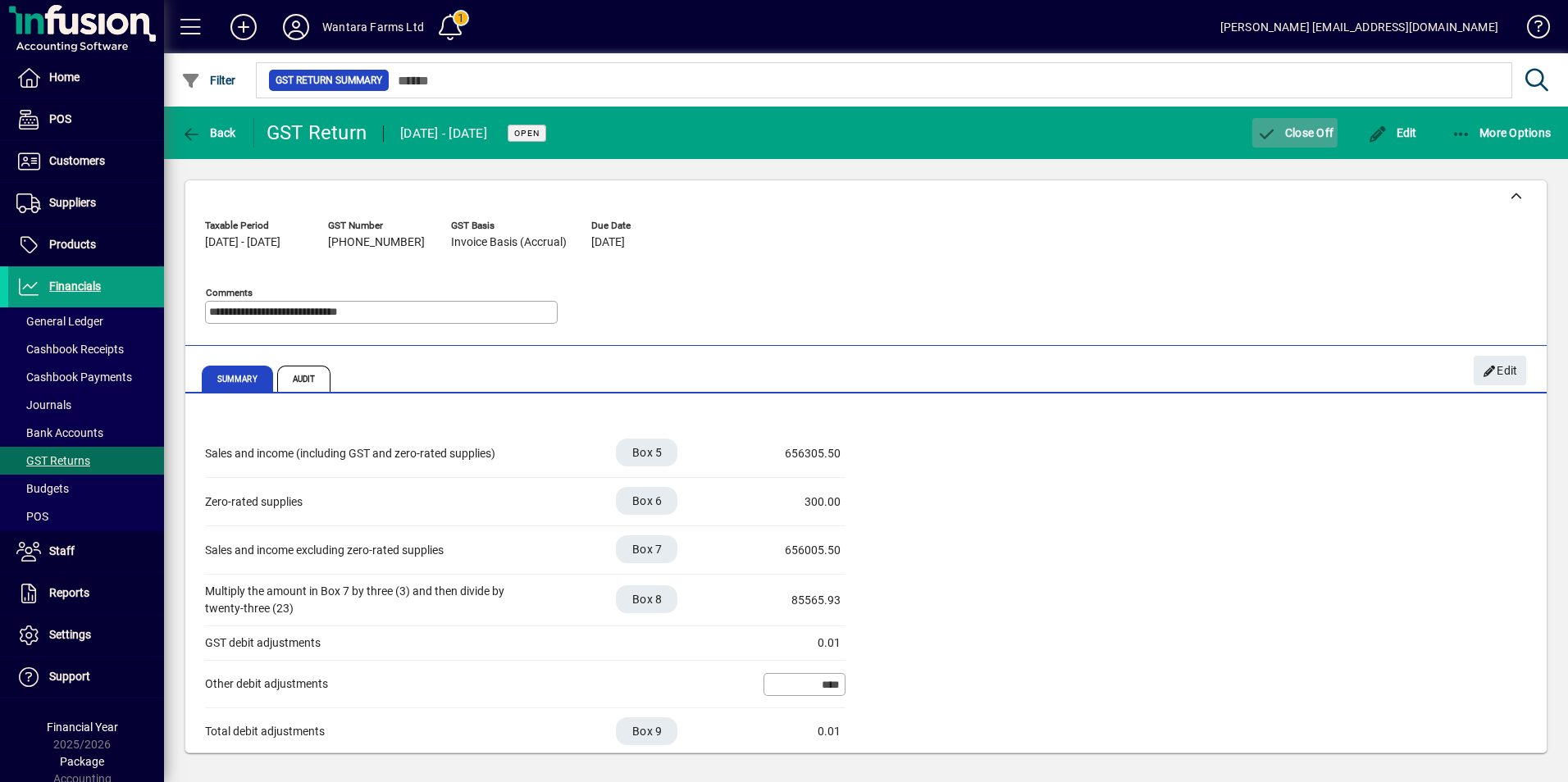
click at [1310, 143] on span "button" at bounding box center [1295, 133] width 85 height 40
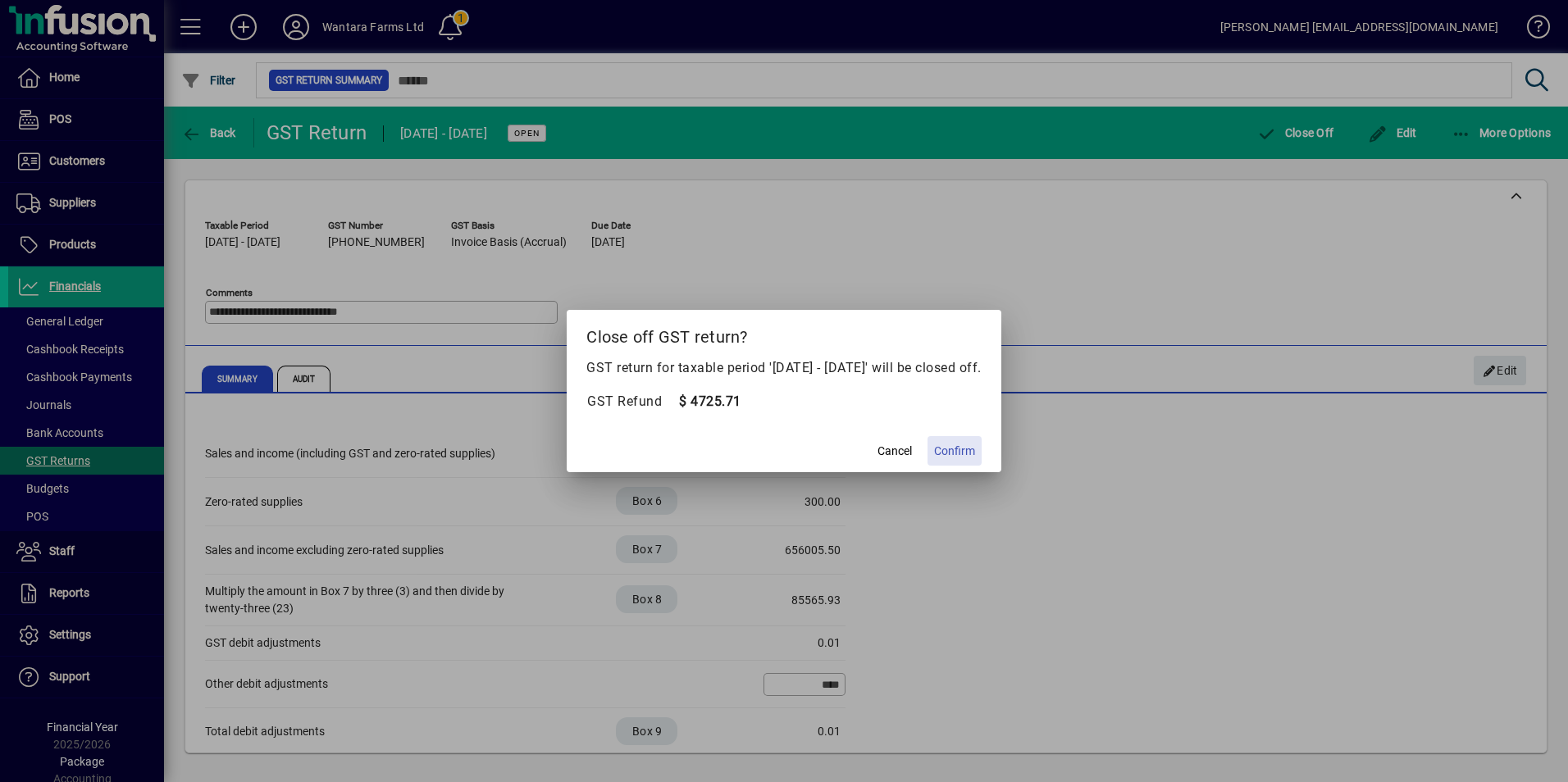
click at [975, 448] on span "Confirm" at bounding box center [953, 451] width 41 height 17
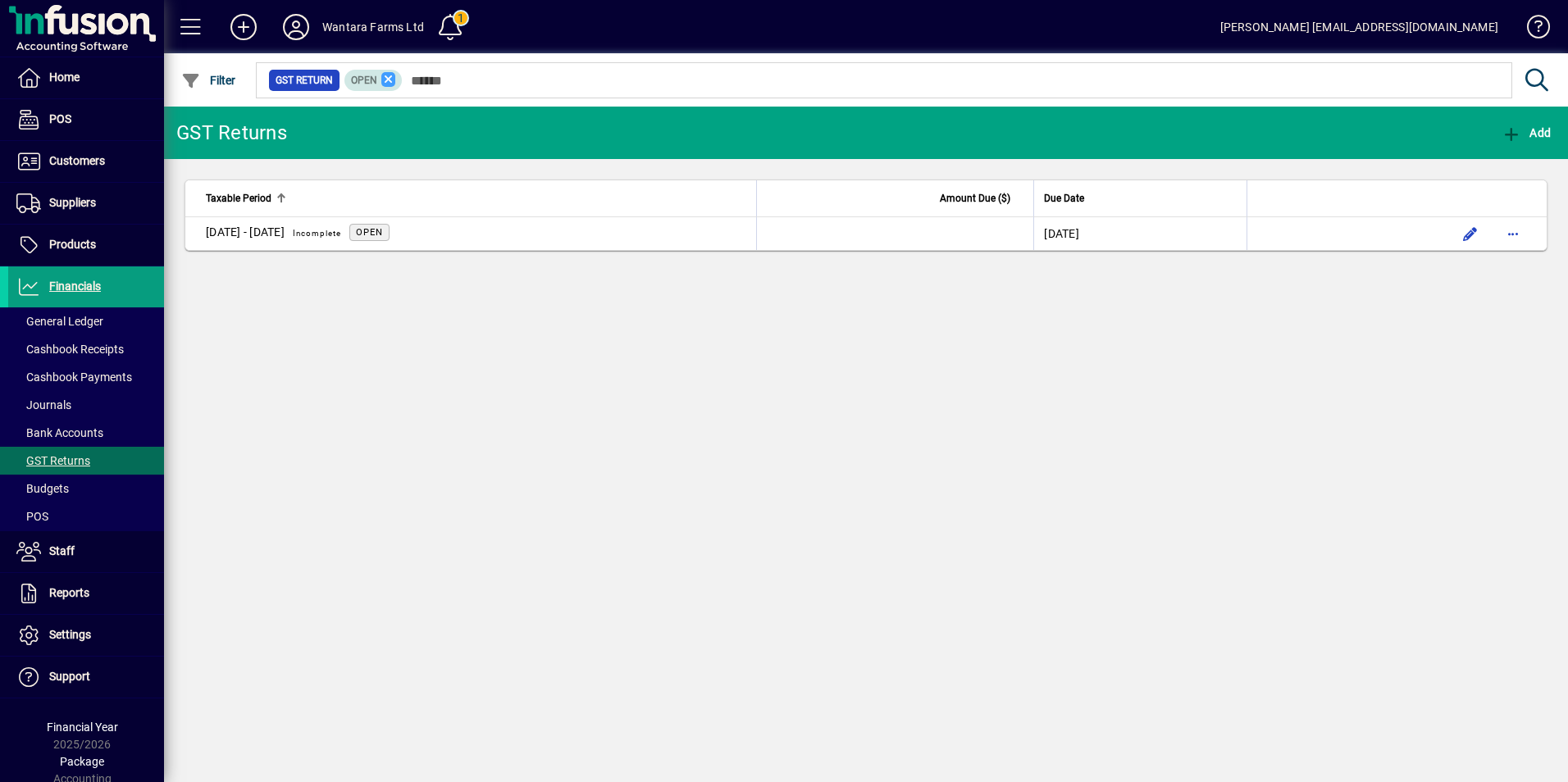
click at [392, 82] on icon at bounding box center [389, 79] width 15 height 15
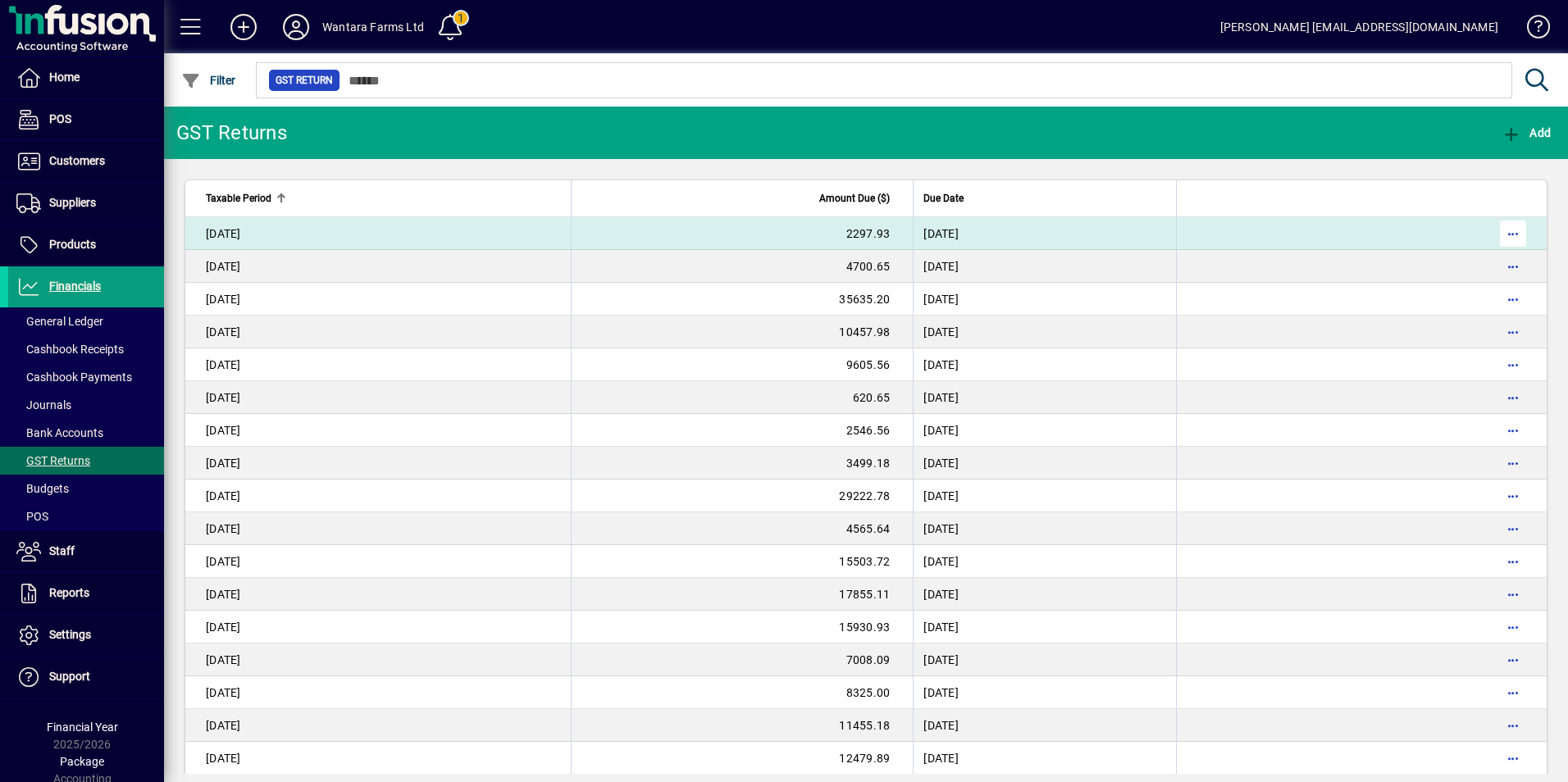
click at [1494, 231] on span "button" at bounding box center [1513, 234] width 40 height 40
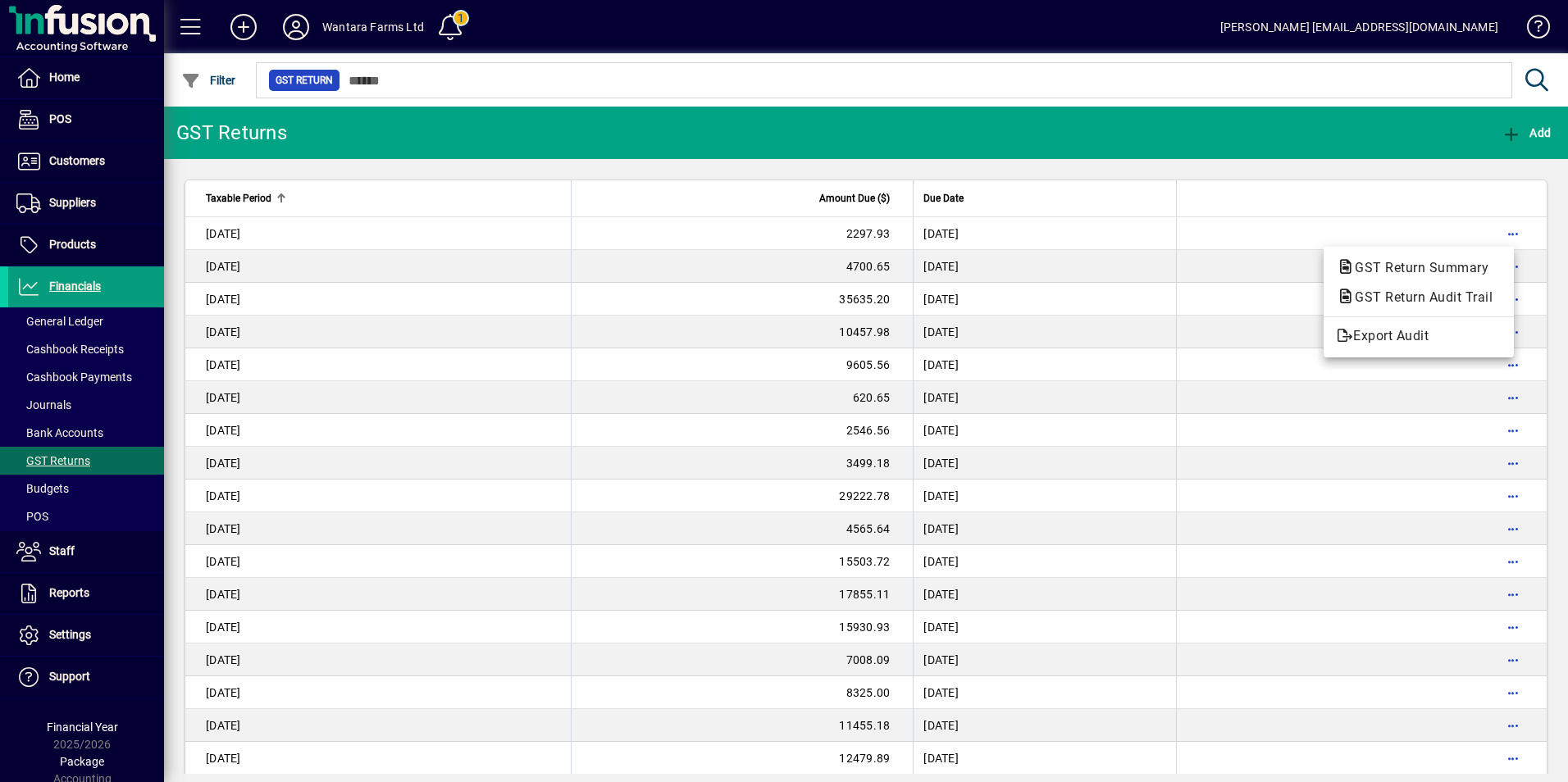
click at [1496, 231] on div at bounding box center [784, 391] width 1568 height 782
click at [297, 26] on icon at bounding box center [295, 27] width 33 height 26
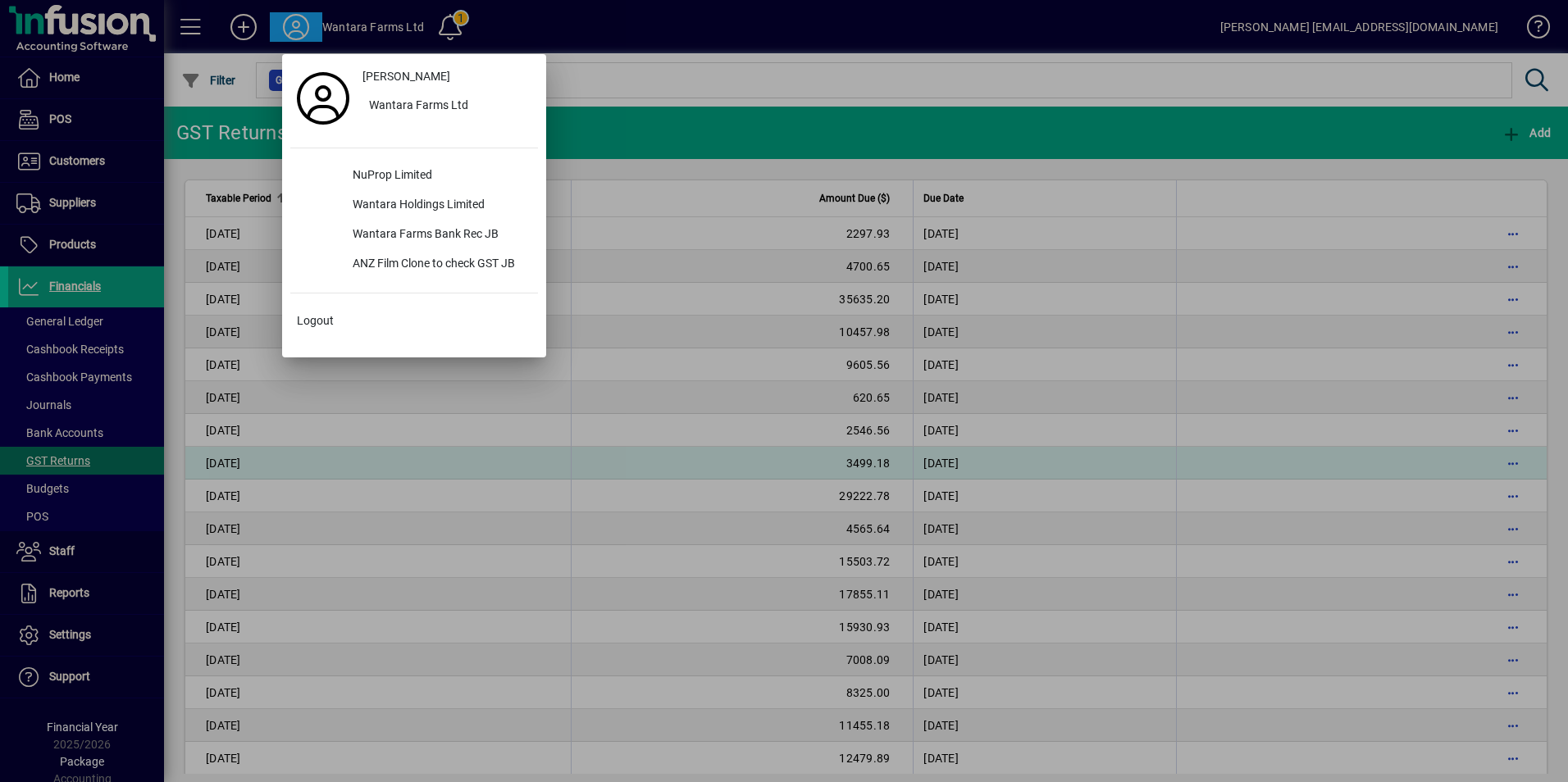
click at [392, 464] on div at bounding box center [784, 391] width 1568 height 782
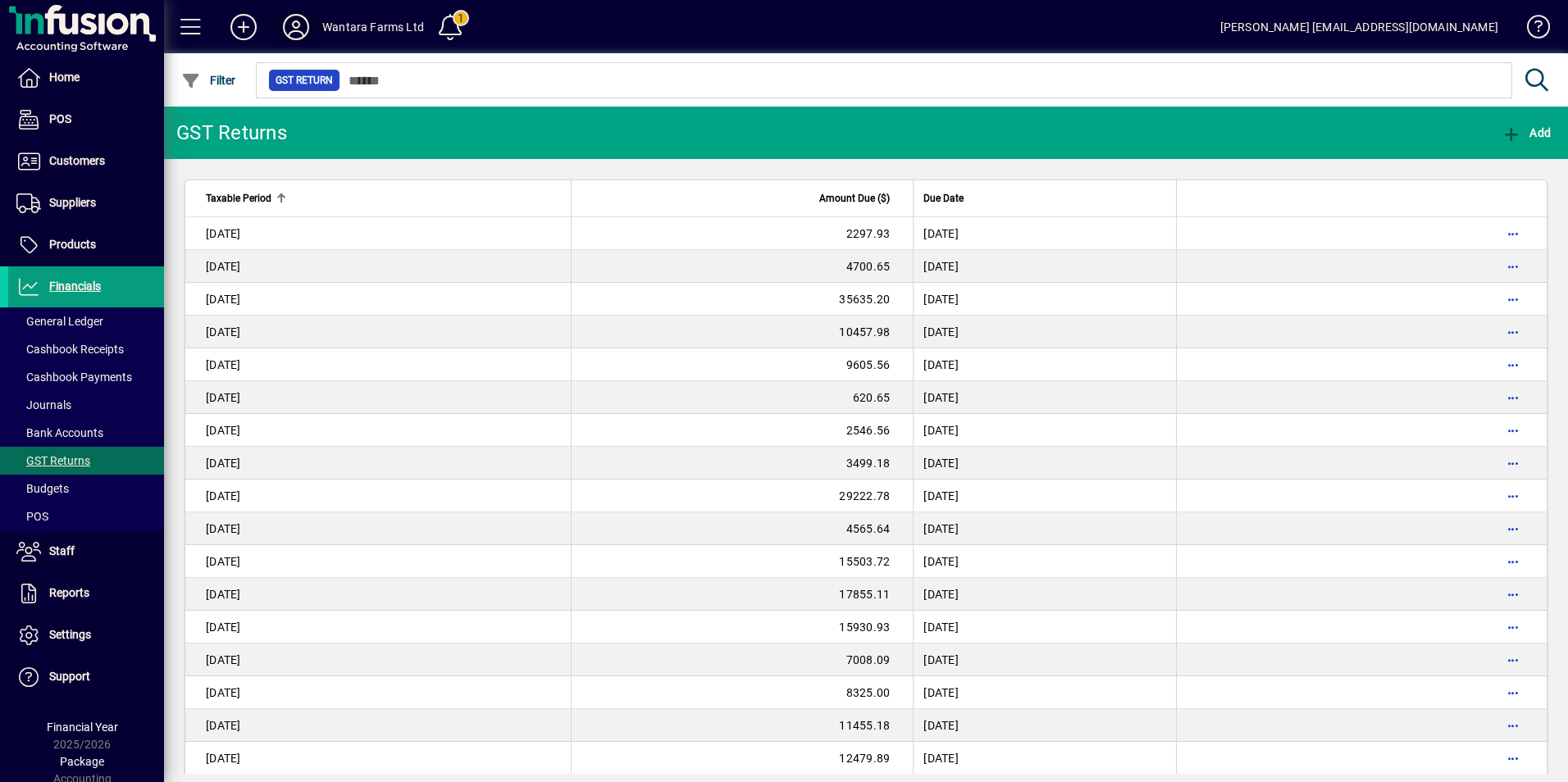
click at [302, 31] on icon at bounding box center [295, 27] width 33 height 26
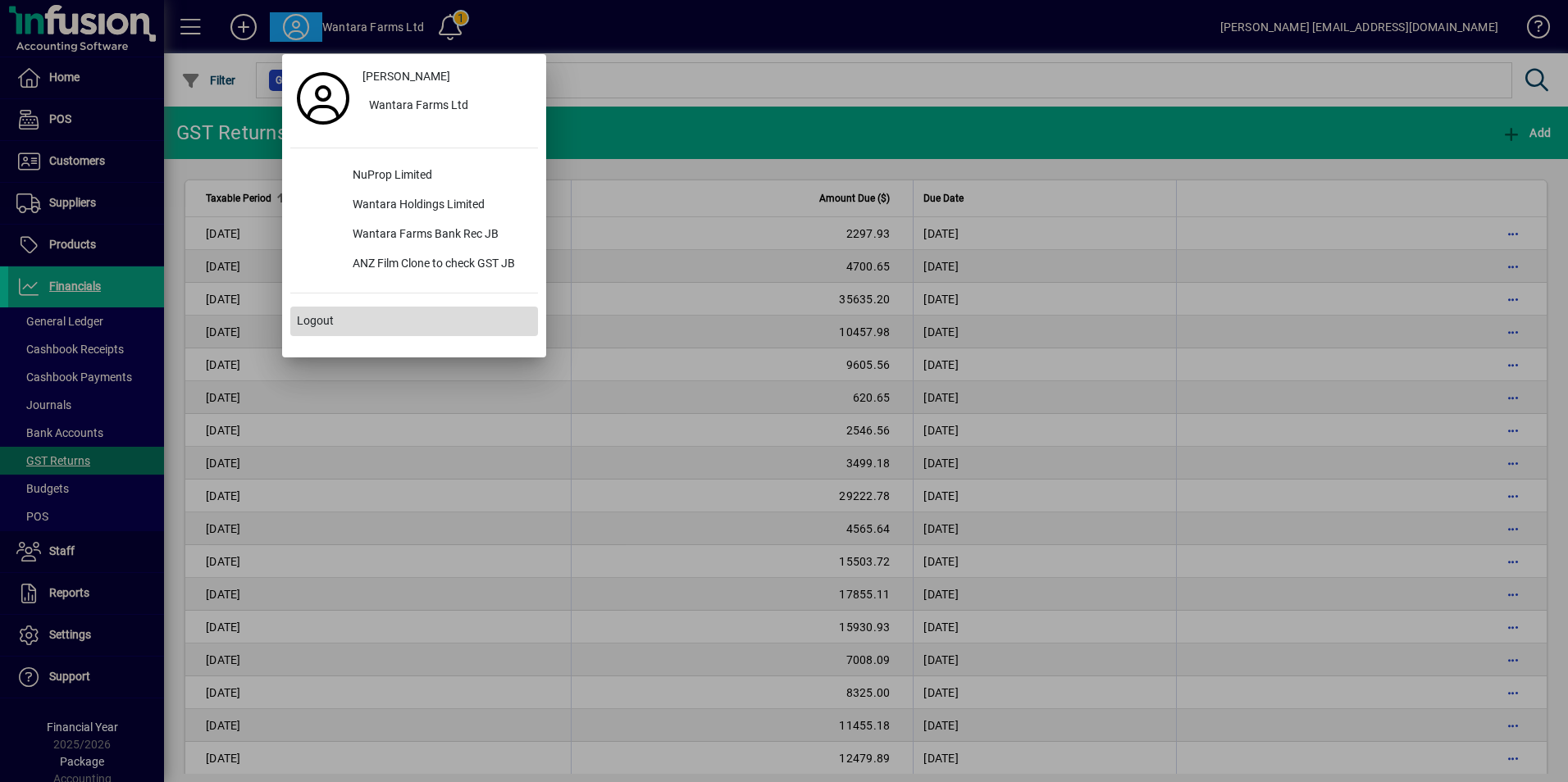
click at [308, 315] on span "Logout" at bounding box center [315, 320] width 37 height 17
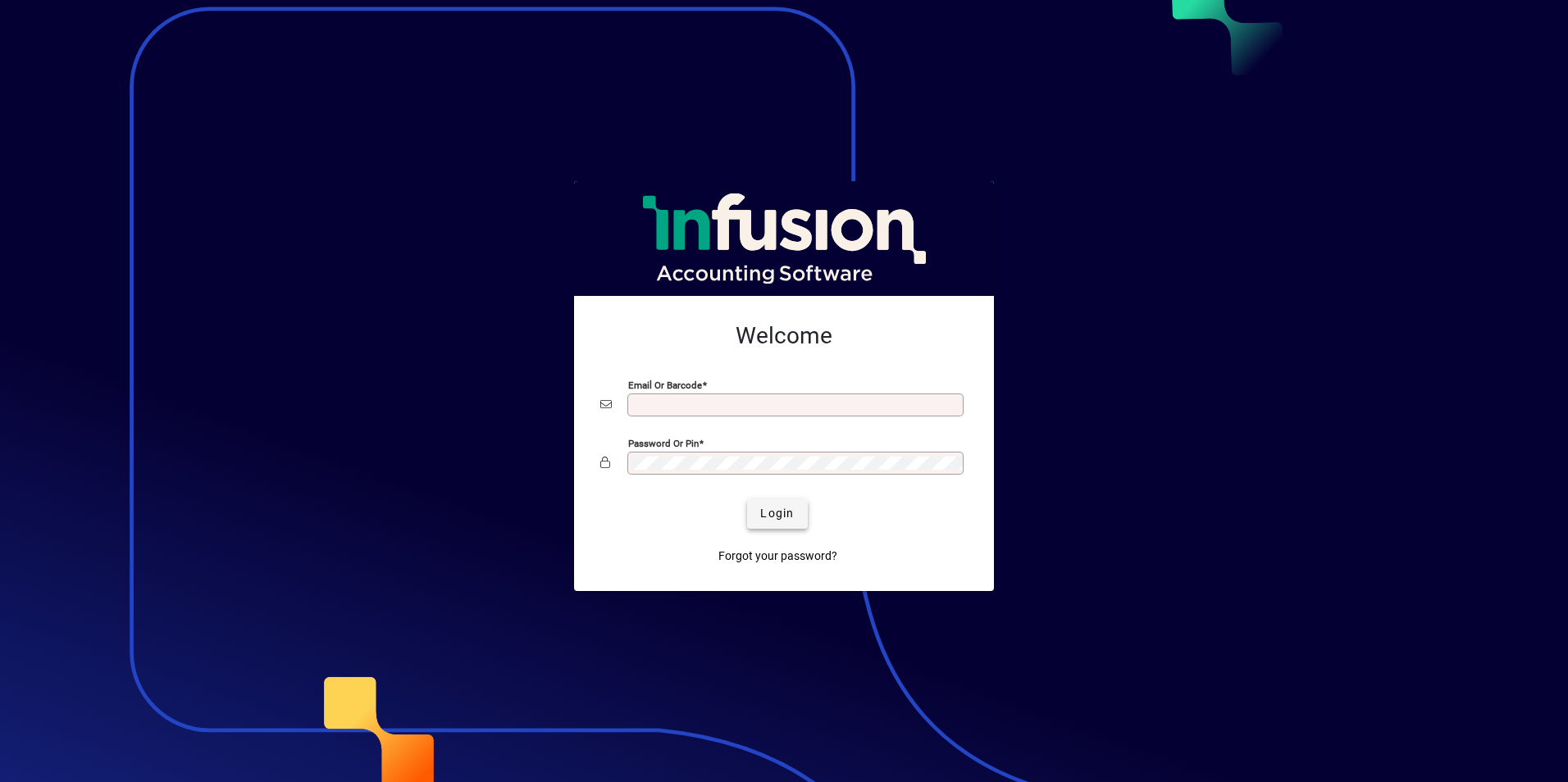
type input "**********"
click at [794, 518] on span "Login" at bounding box center [777, 513] width 34 height 17
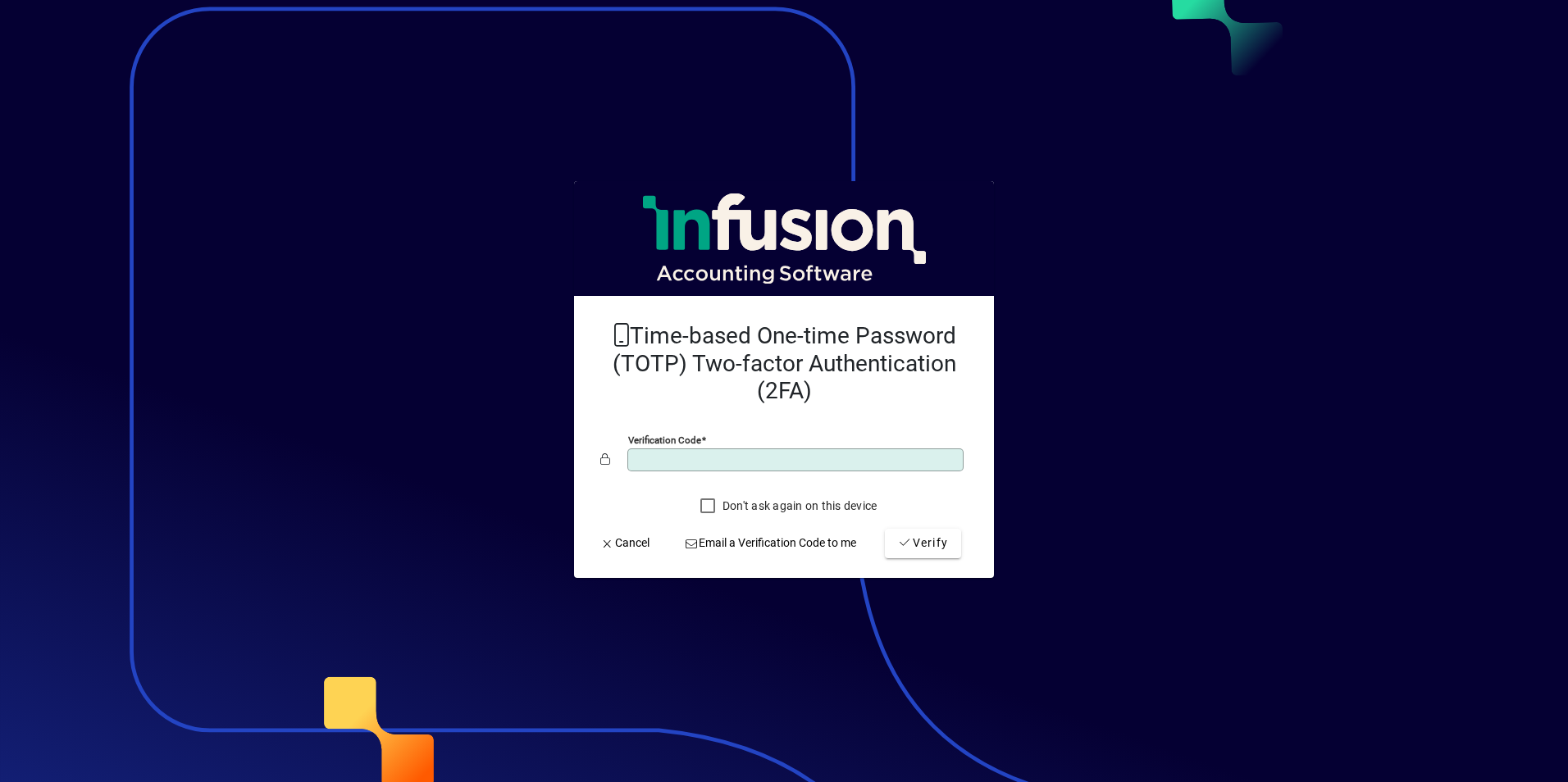
type input "******"
click at [885, 529] on button "Verify" at bounding box center [923, 544] width 76 height 30
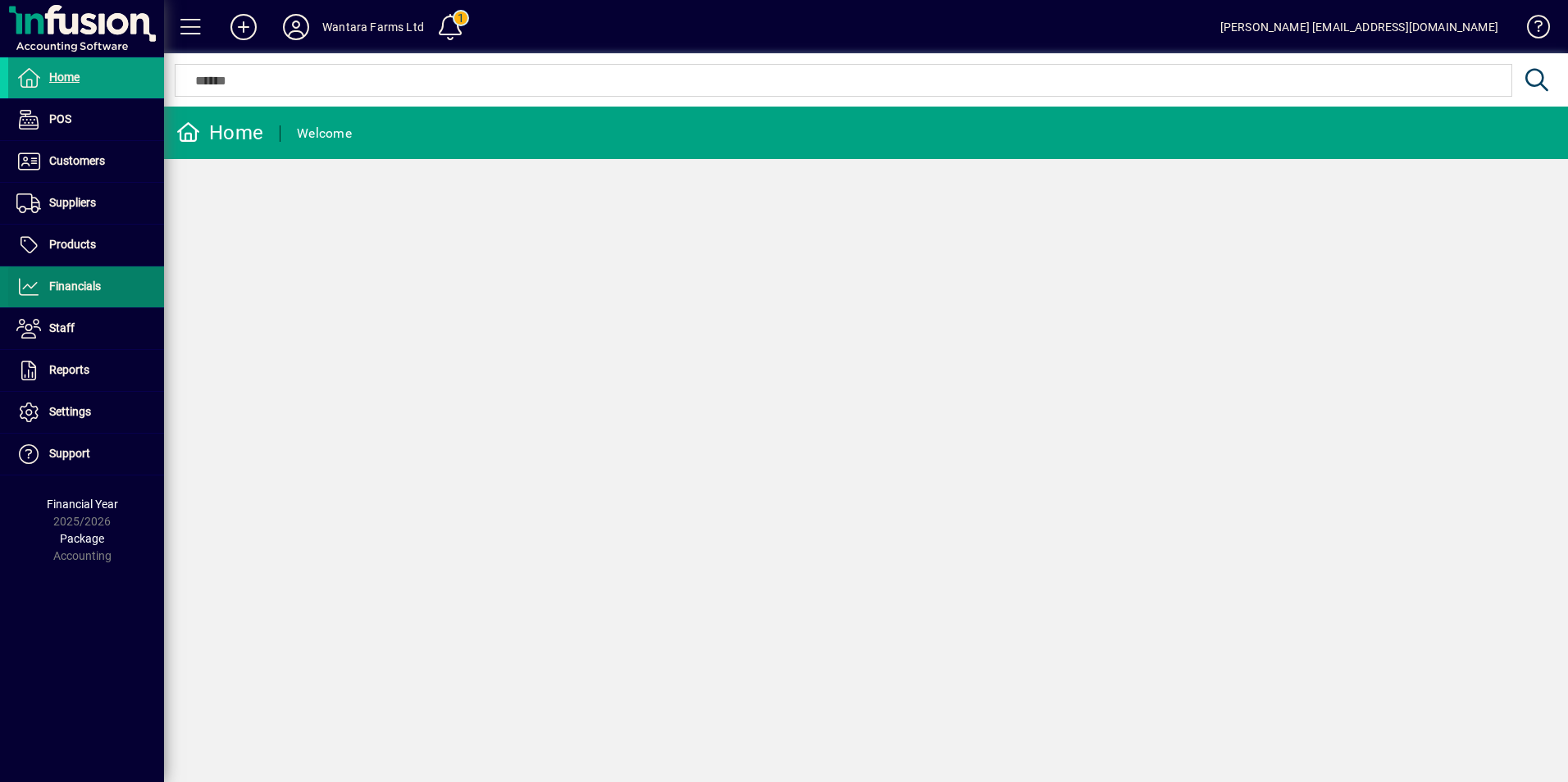
click at [62, 296] on span "Financials" at bounding box center [55, 287] width 93 height 20
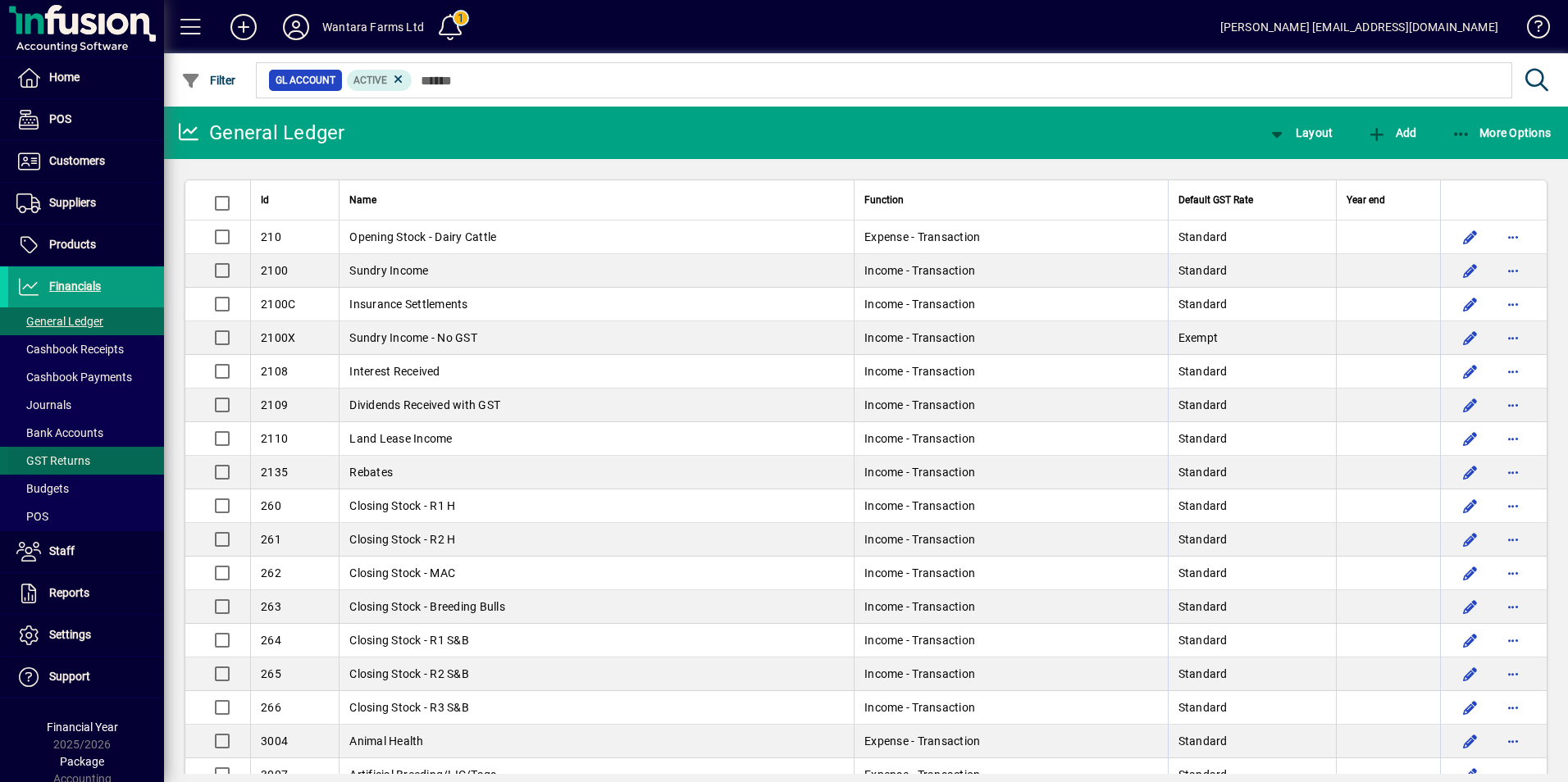
click at [52, 464] on span "GST Returns" at bounding box center [54, 460] width 73 height 13
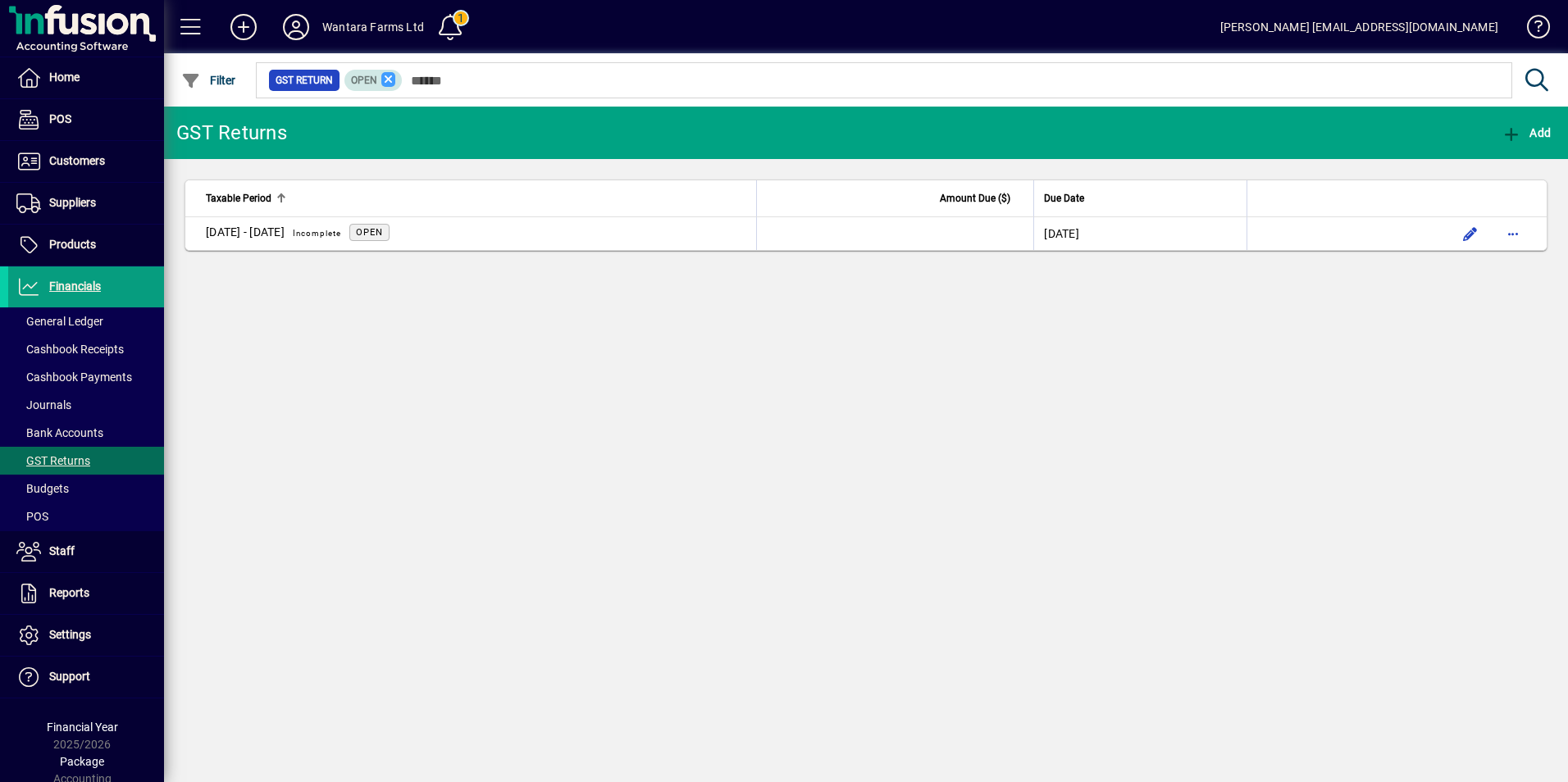
click at [390, 75] on icon at bounding box center [389, 79] width 15 height 15
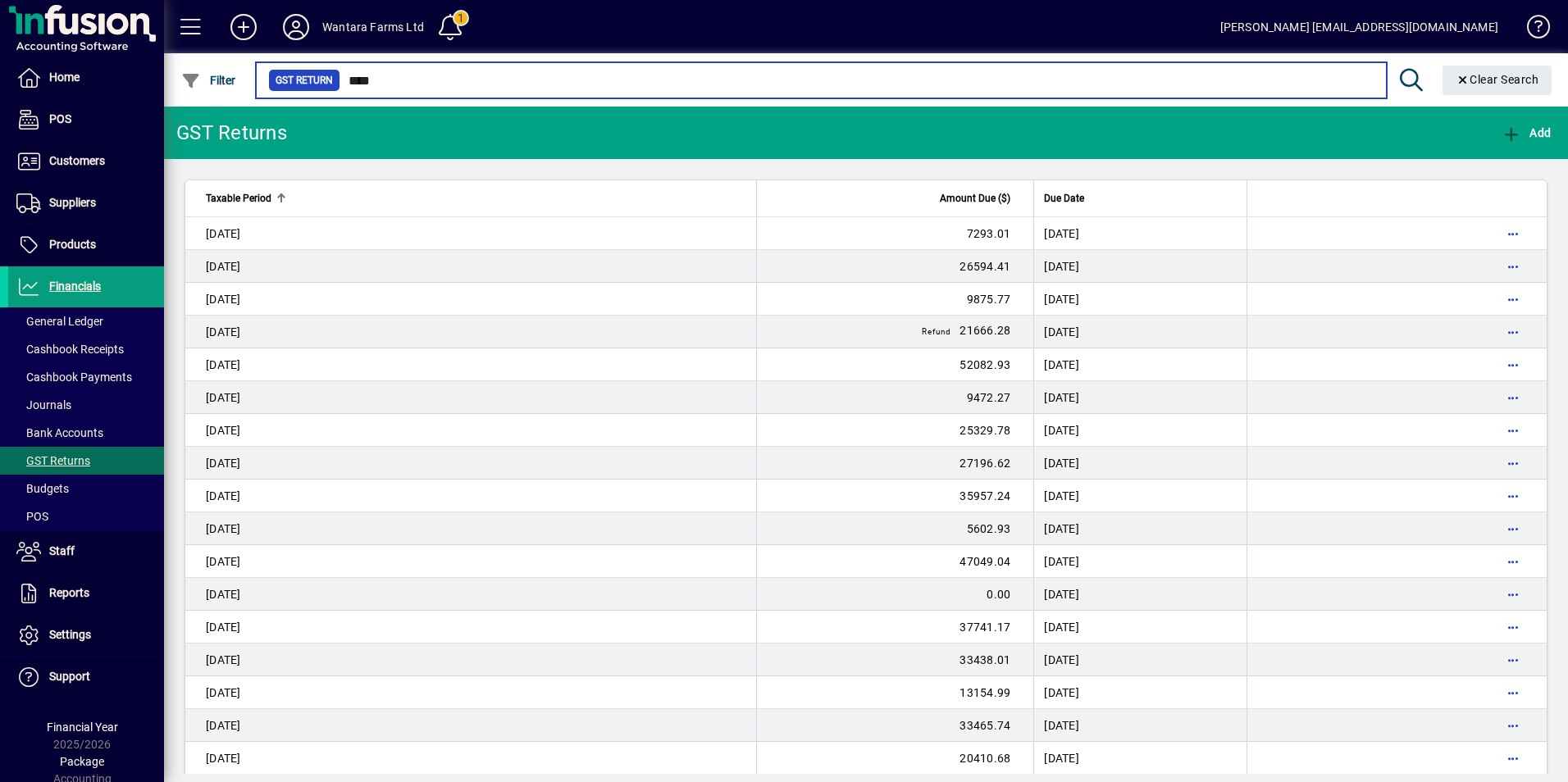
type input "****"
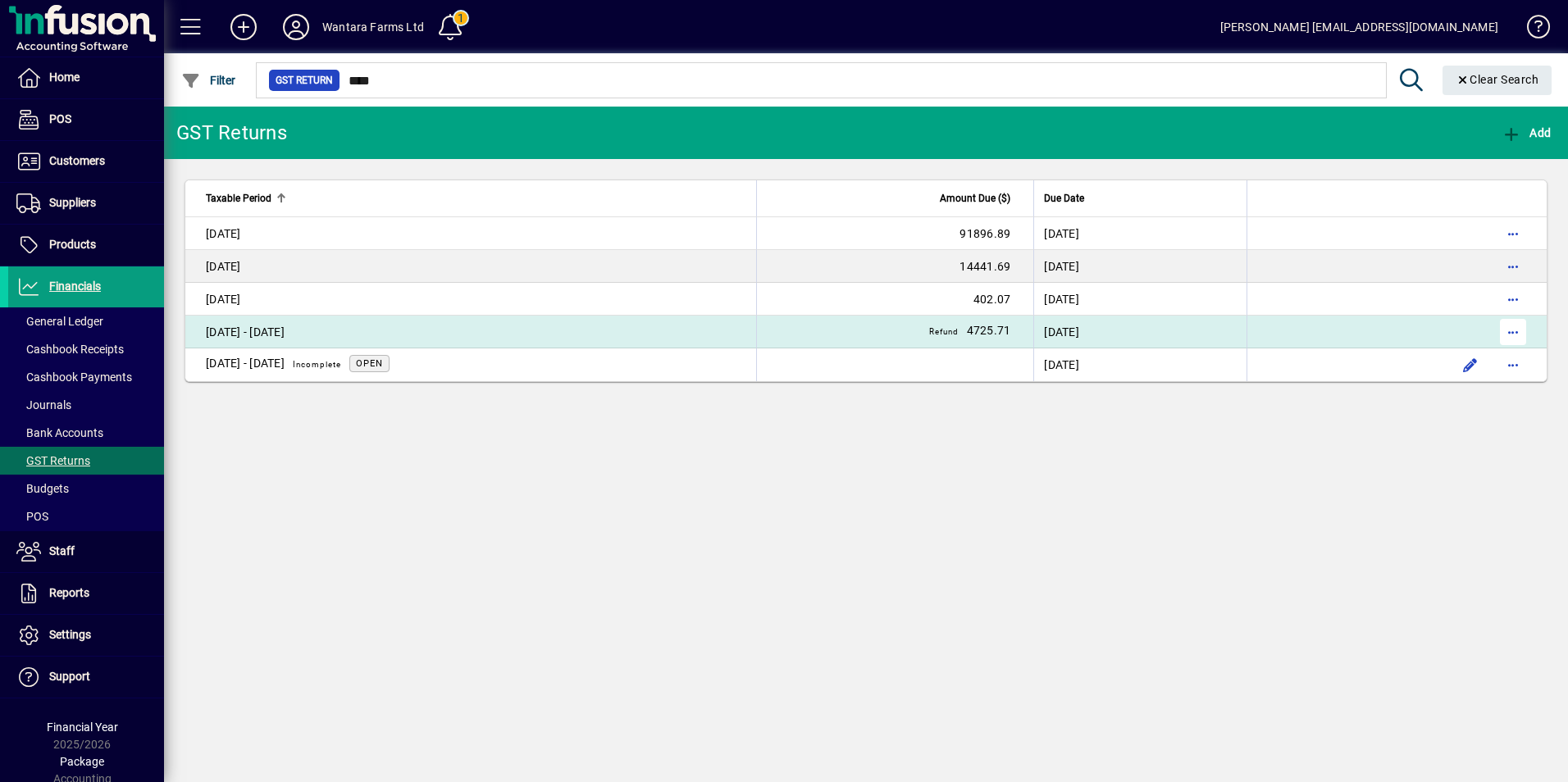
click at [1512, 328] on span "button" at bounding box center [1513, 332] width 40 height 40
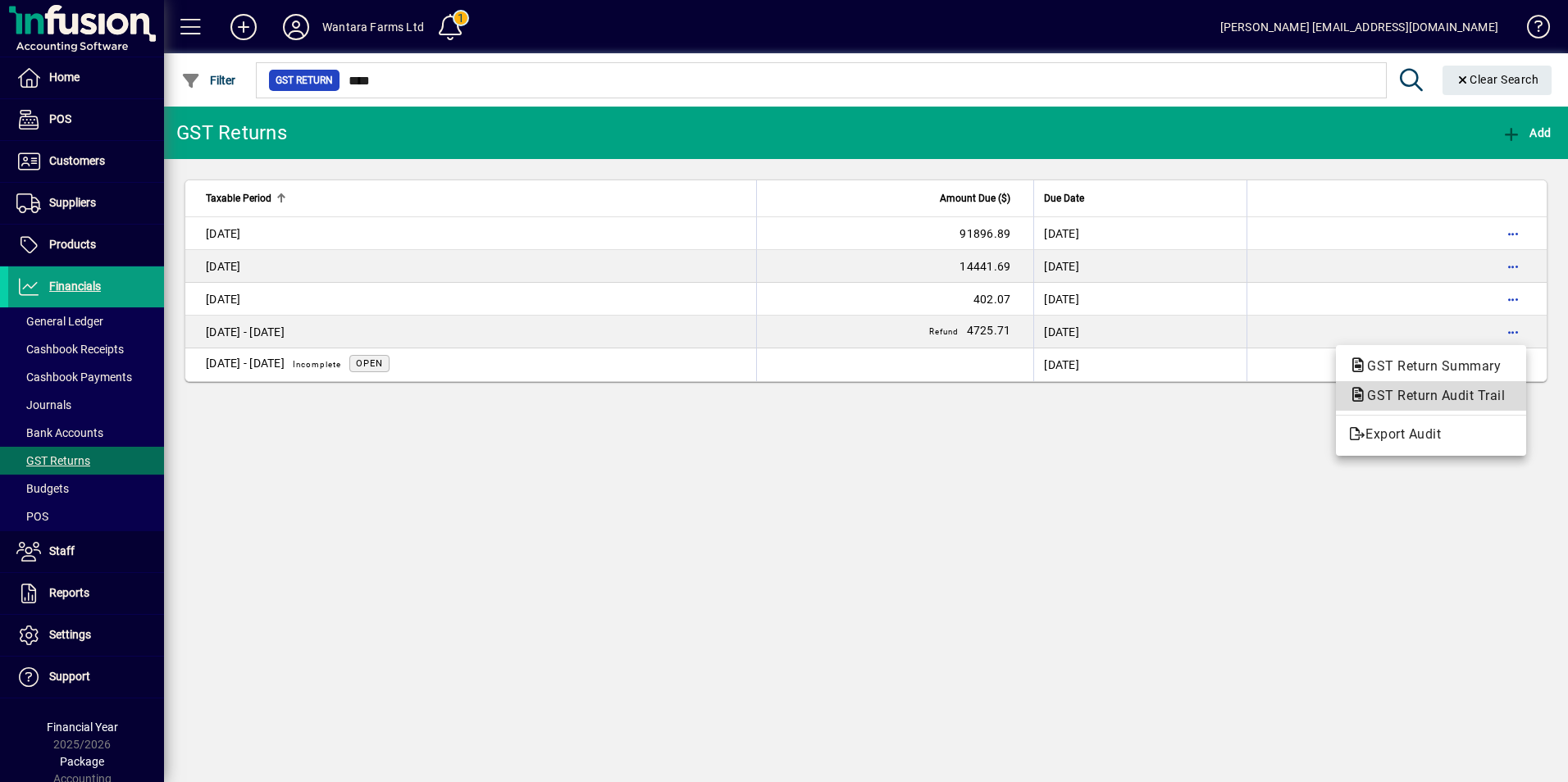
click at [1450, 392] on span "GST Return Audit Trail" at bounding box center [1430, 395] width 164 height 16
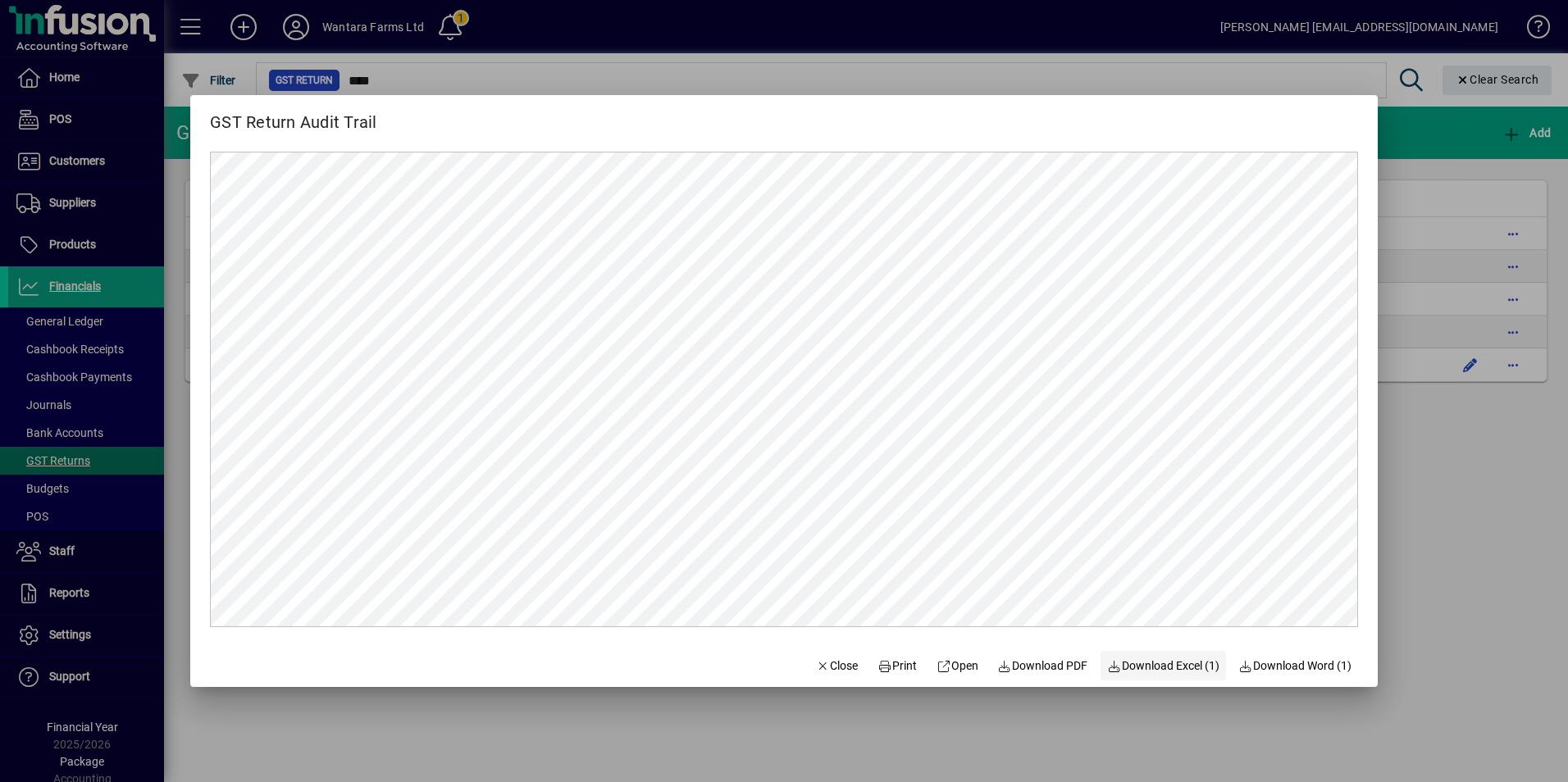
click at [1186, 667] on span "Download Excel (1)" at bounding box center [1163, 666] width 112 height 17
click at [1060, 669] on span "Download PDF" at bounding box center [1043, 666] width 90 height 17
click at [830, 668] on span "Close" at bounding box center [837, 666] width 43 height 17
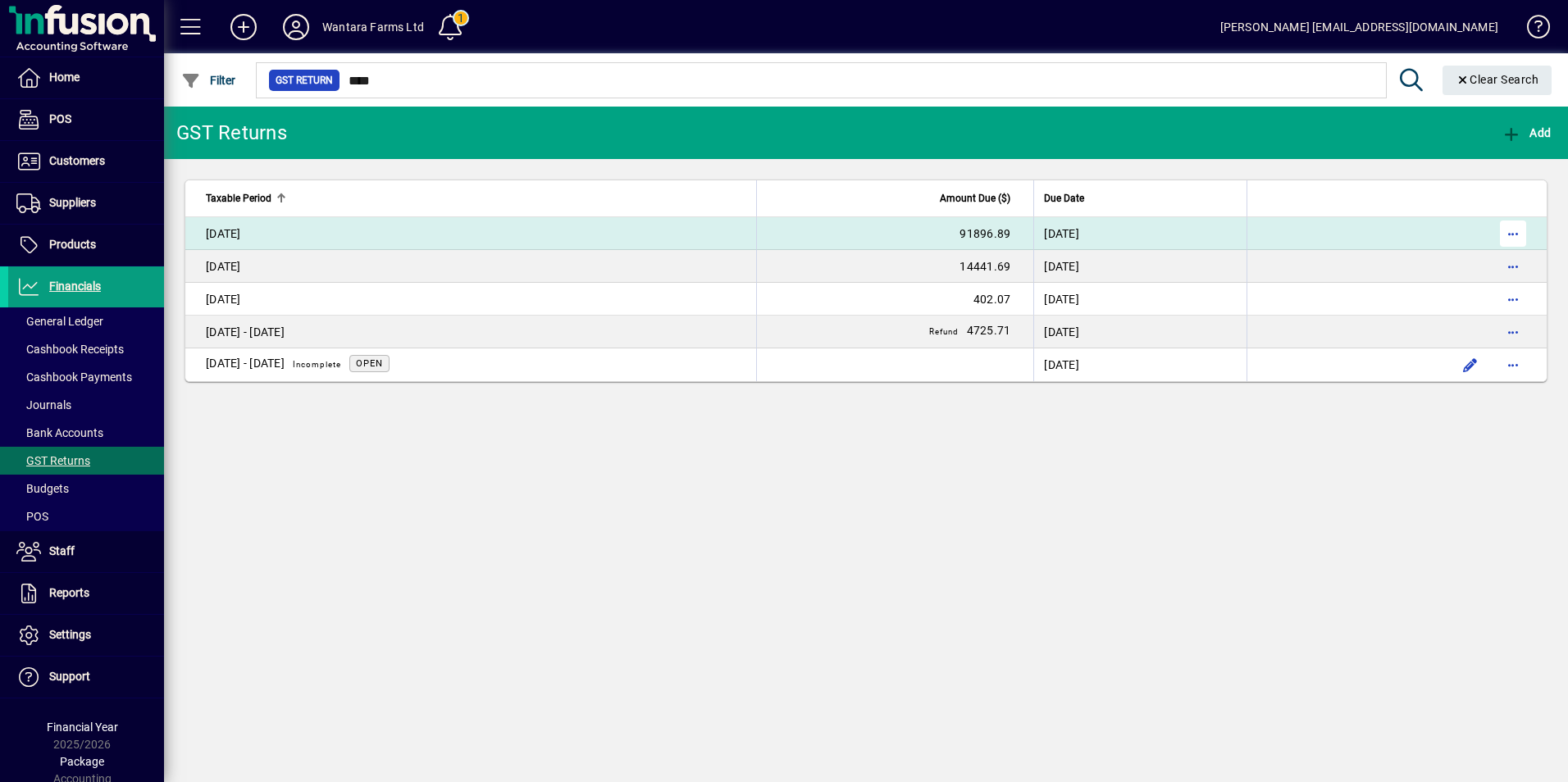
click at [1516, 235] on span "button" at bounding box center [1513, 234] width 40 height 40
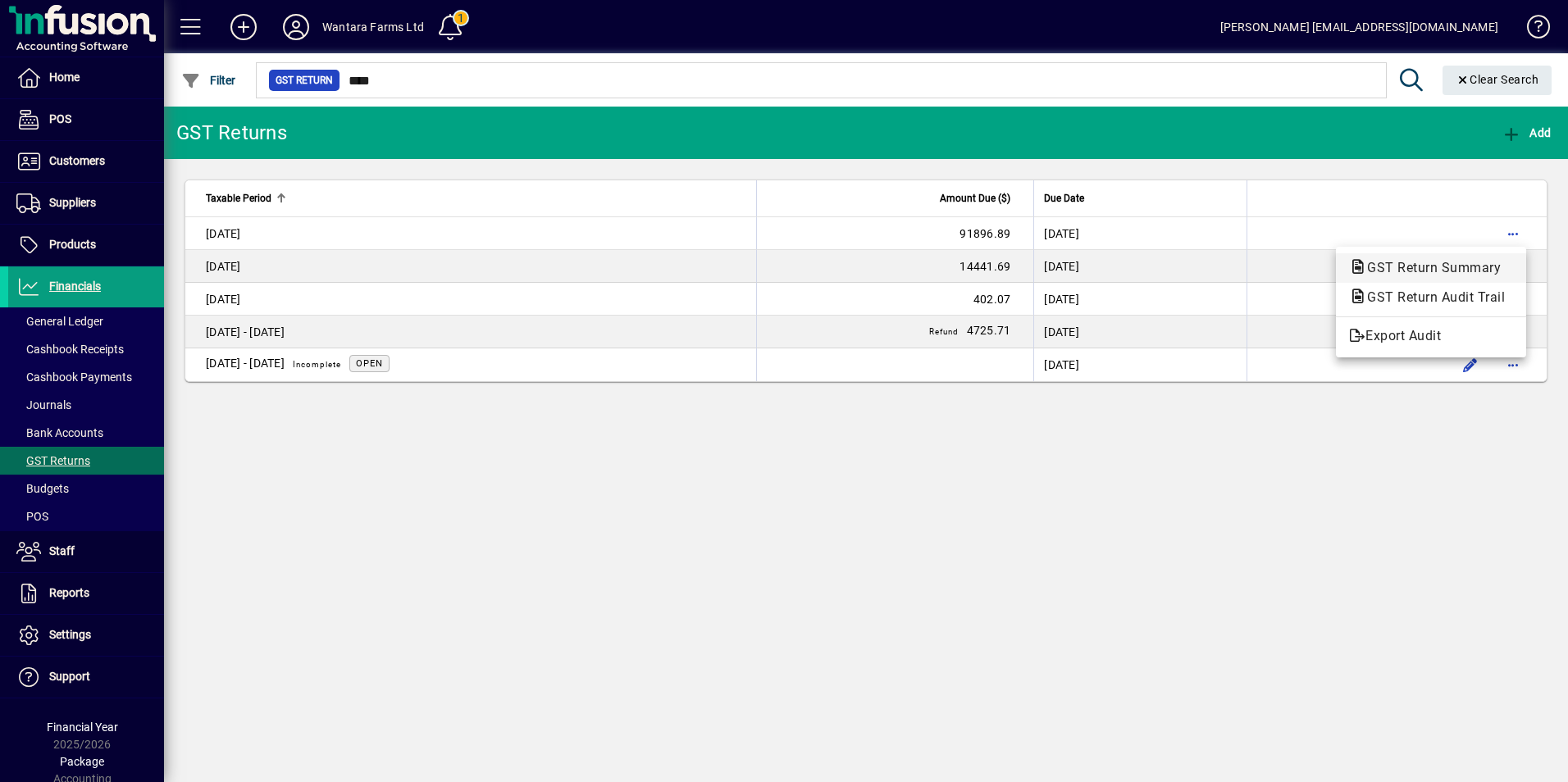
click at [1421, 259] on span "GST Return Summary" at bounding box center [1430, 269] width 164 height 20
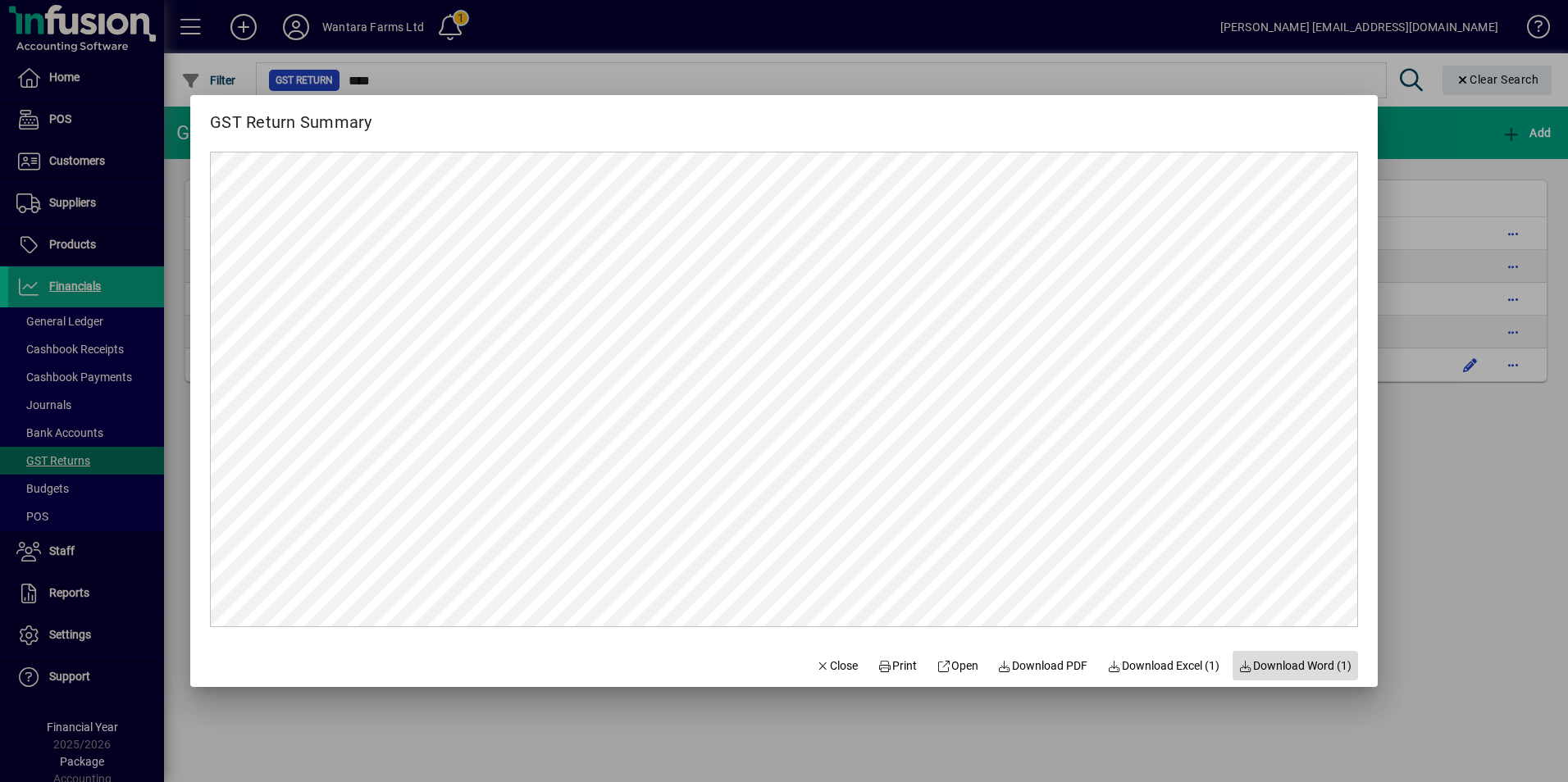
click at [1300, 665] on span "Download Word (1)" at bounding box center [1295, 666] width 113 height 17
click at [822, 658] on span "Close" at bounding box center [837, 666] width 43 height 17
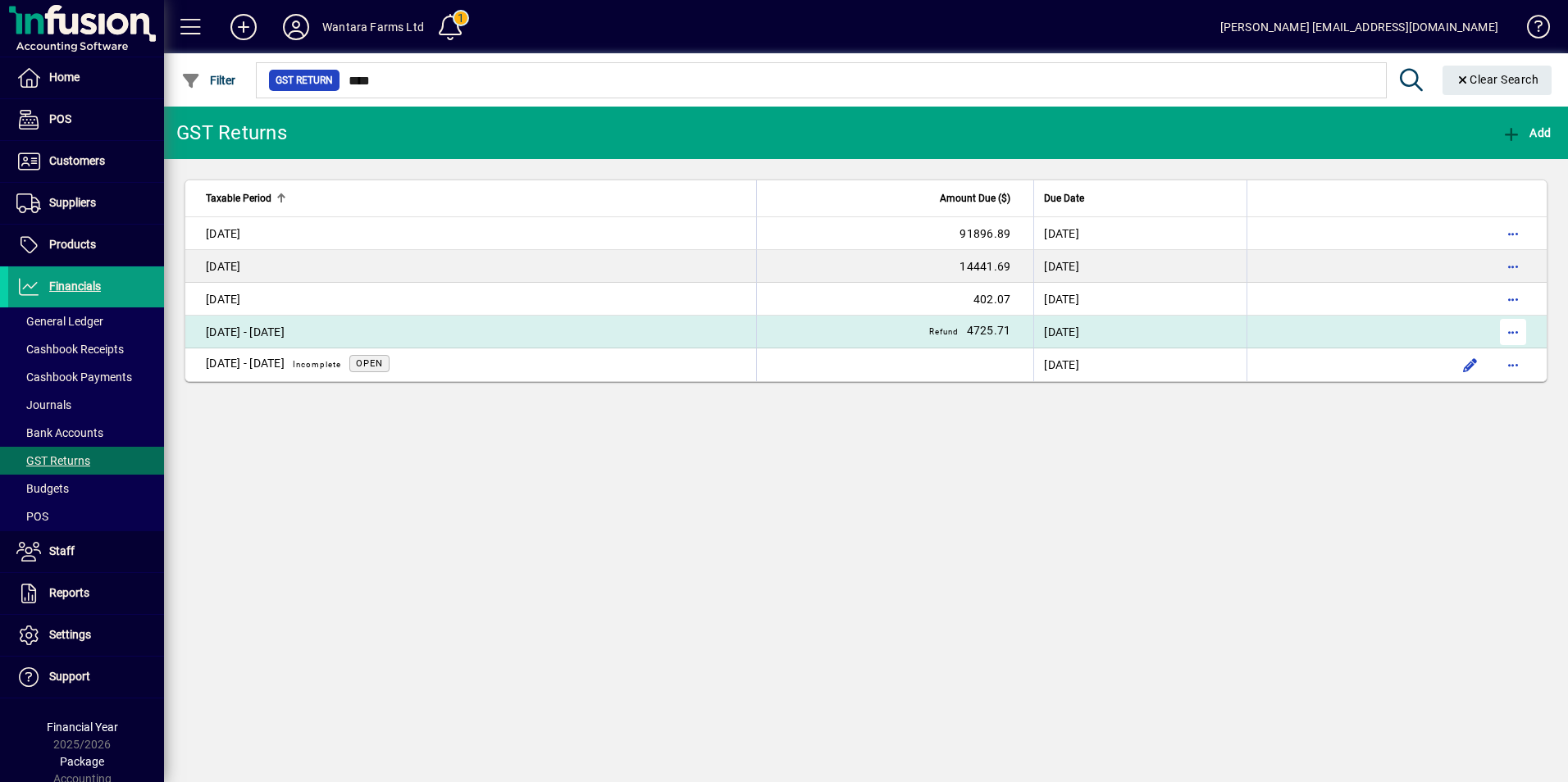
click at [1508, 332] on span "button" at bounding box center [1513, 332] width 40 height 40
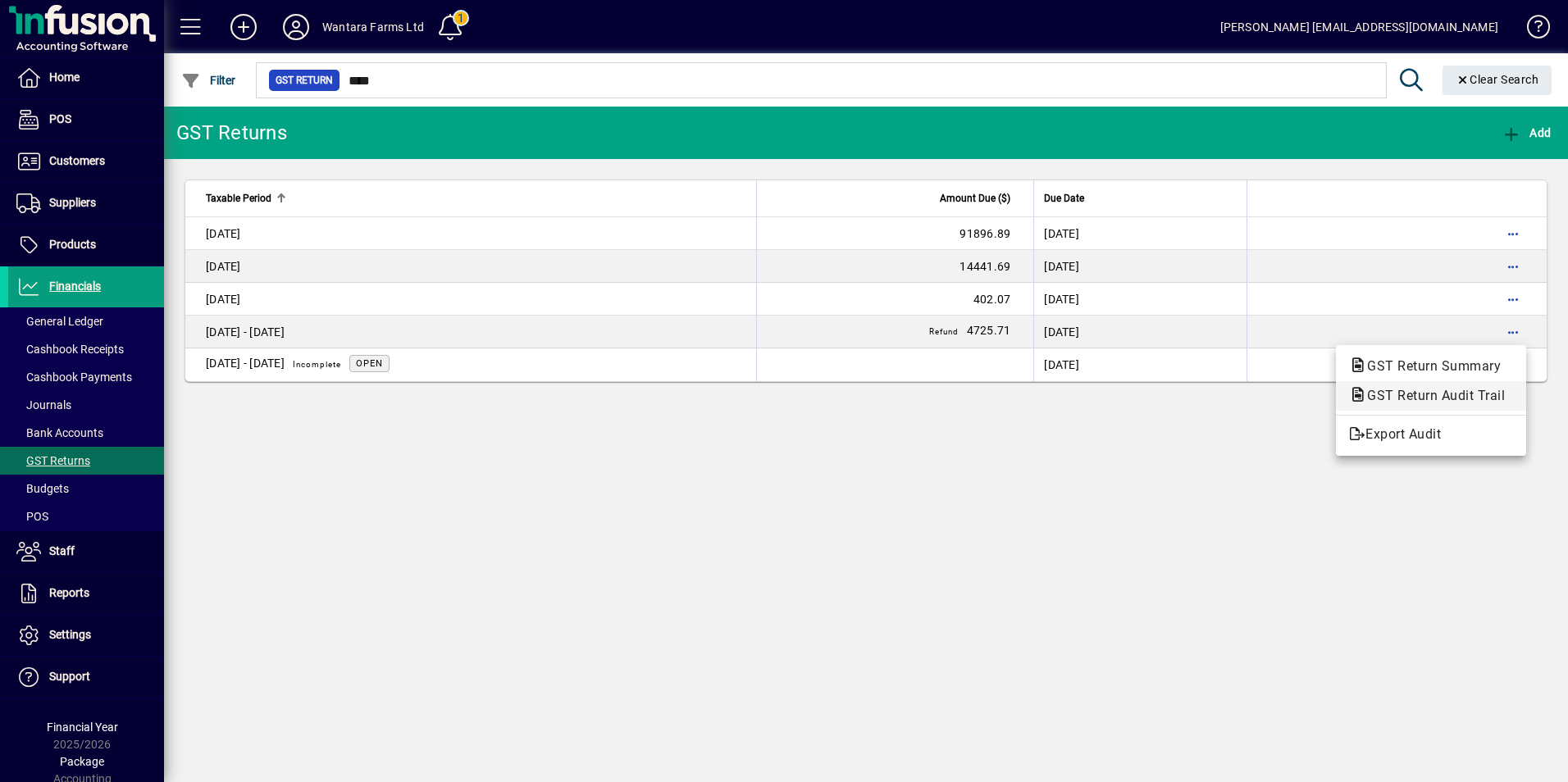
click at [1422, 400] on span "GST Return Audit Trail" at bounding box center [1430, 395] width 164 height 16
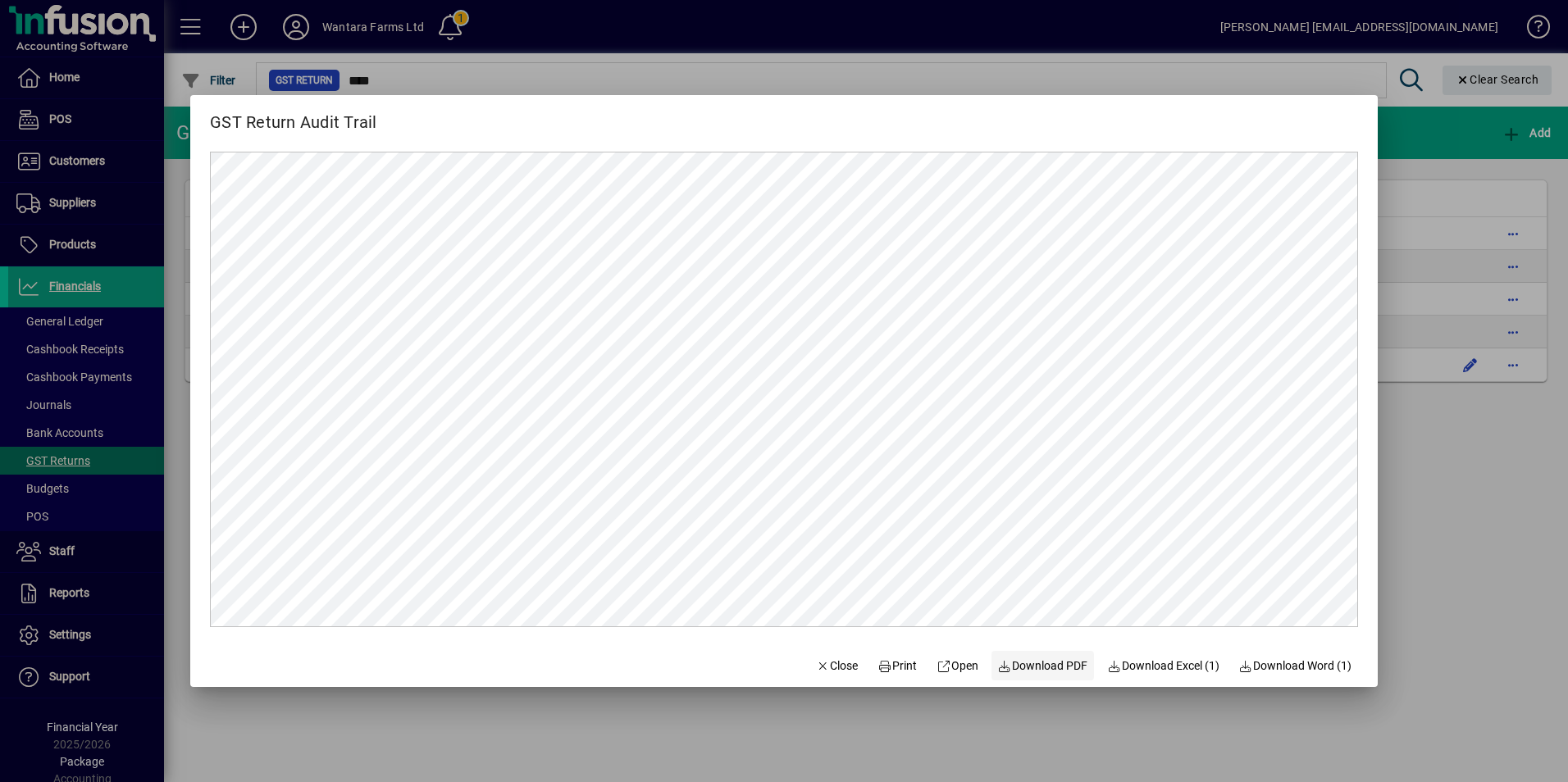
click at [1031, 664] on span "Download PDF" at bounding box center [1043, 666] width 90 height 17
click at [816, 665] on span "Close" at bounding box center [837, 666] width 43 height 17
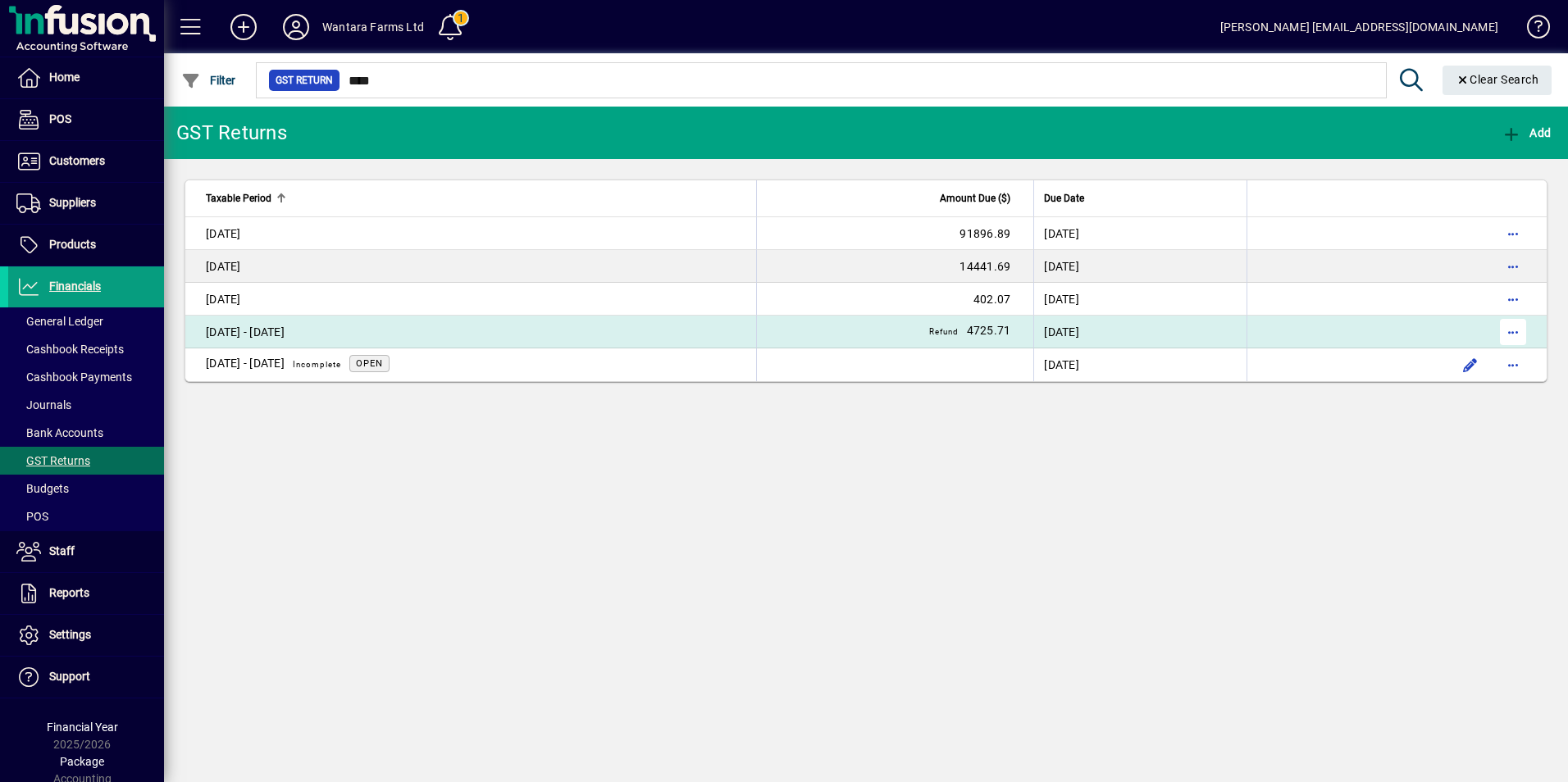
click at [1509, 333] on span "button" at bounding box center [1513, 332] width 40 height 40
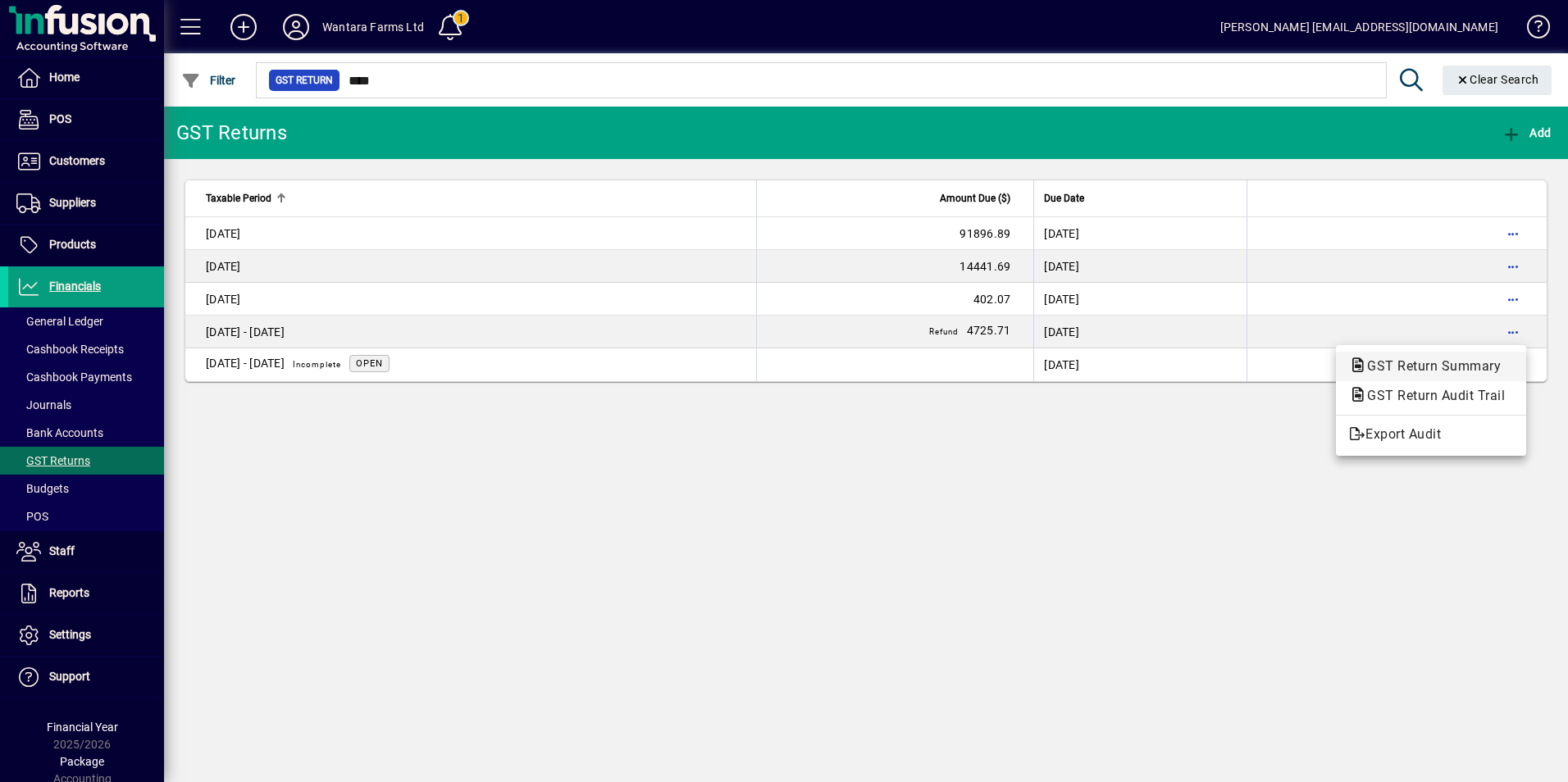
click at [1452, 367] on span "GST Return Summary" at bounding box center [1428, 367] width 160 height 16
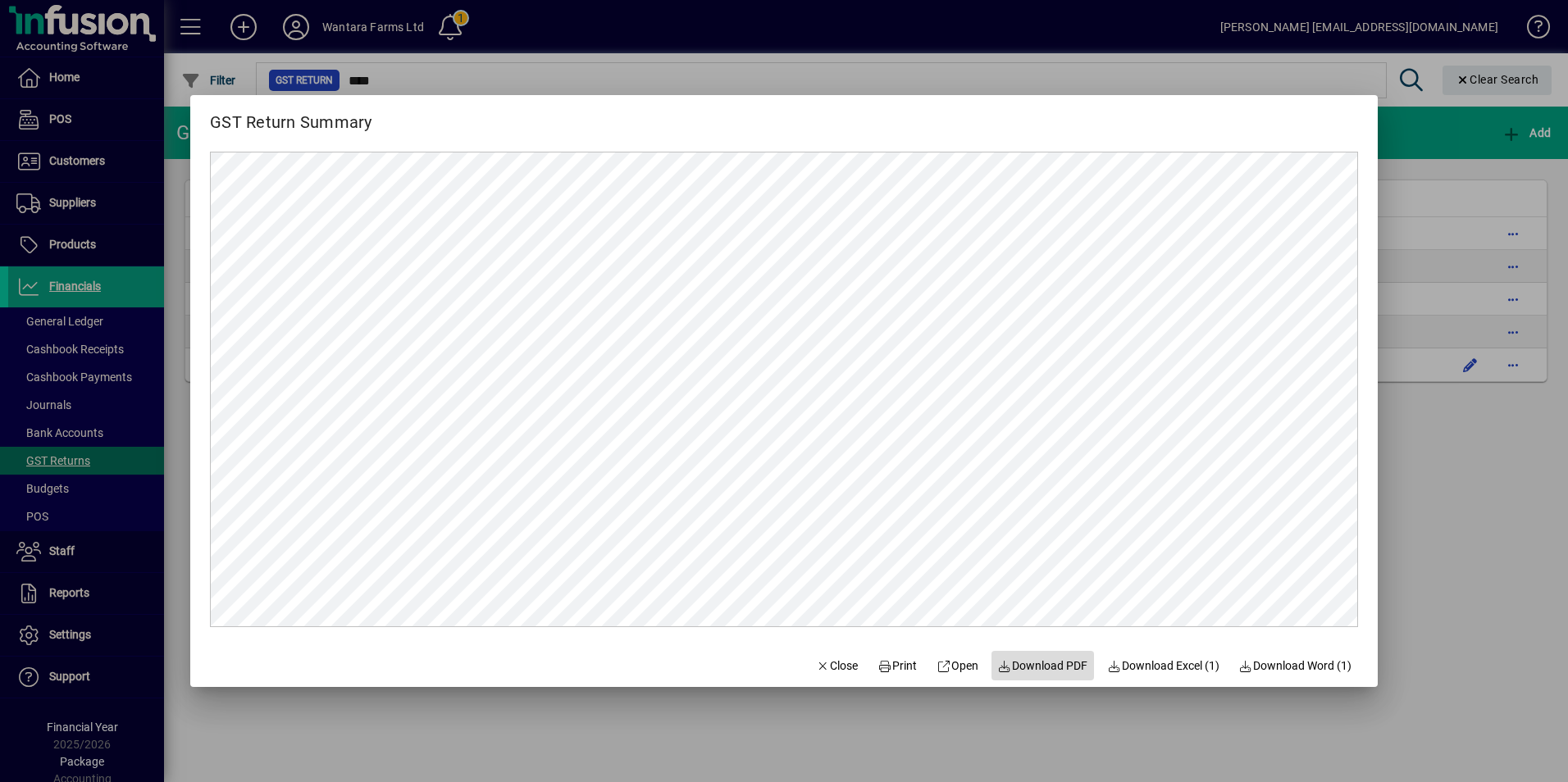
click at [1036, 669] on span "Download PDF" at bounding box center [1043, 666] width 90 height 17
click at [830, 662] on span "Close" at bounding box center [837, 666] width 43 height 17
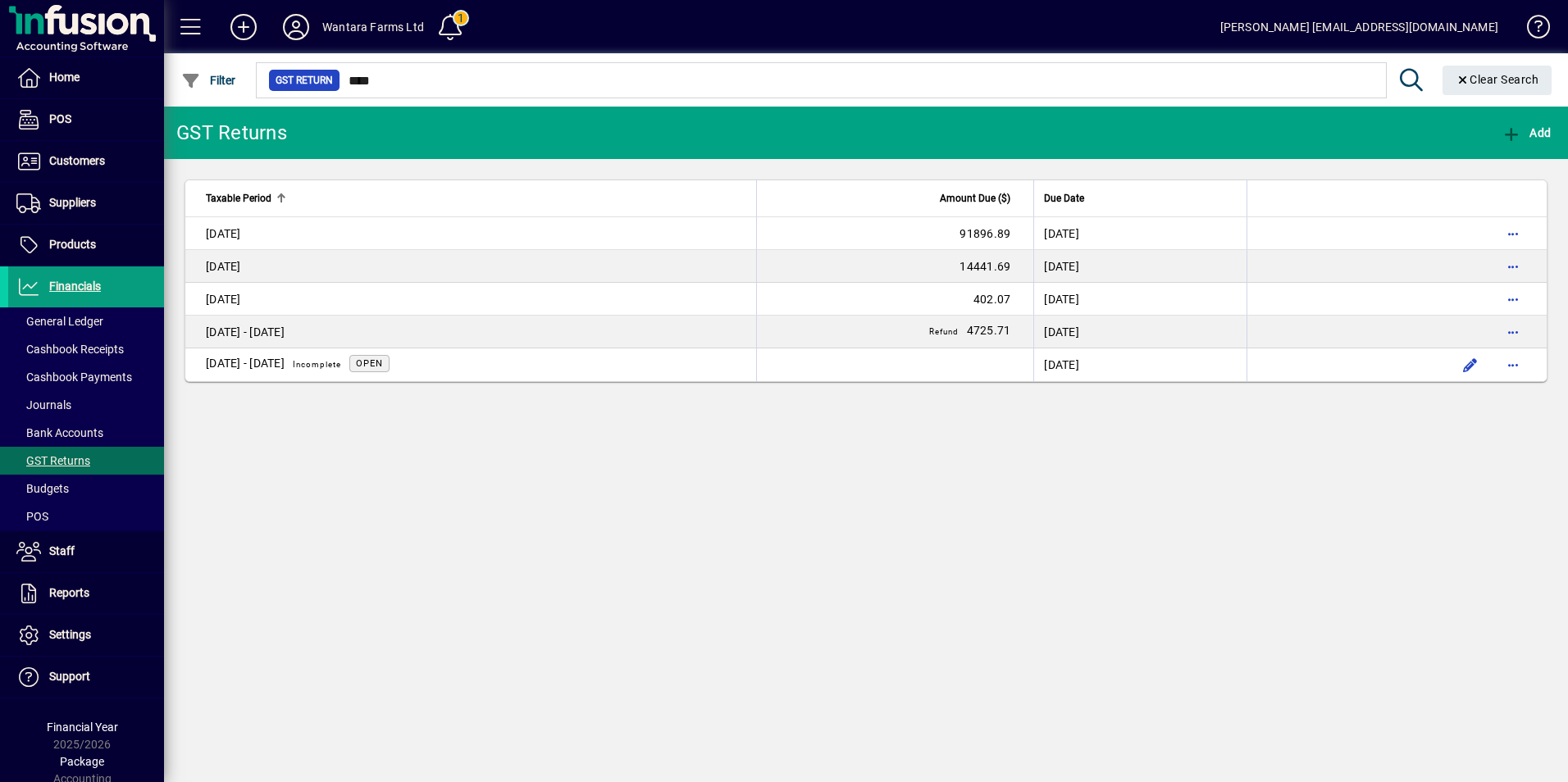
click at [303, 32] on icon at bounding box center [295, 27] width 33 height 26
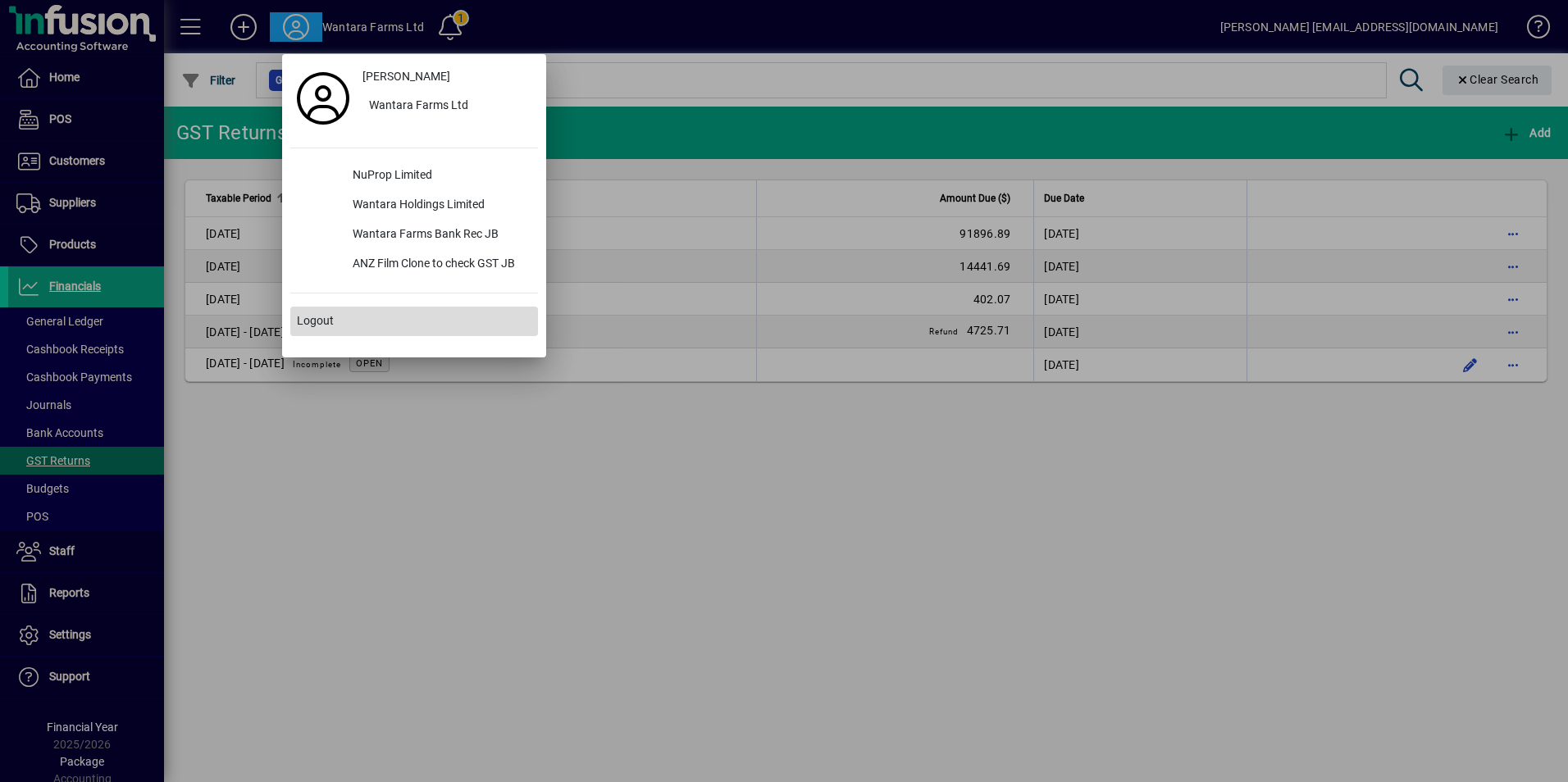
click at [349, 331] on span at bounding box center [414, 322] width 248 height 40
